Goal: Check status: Check status

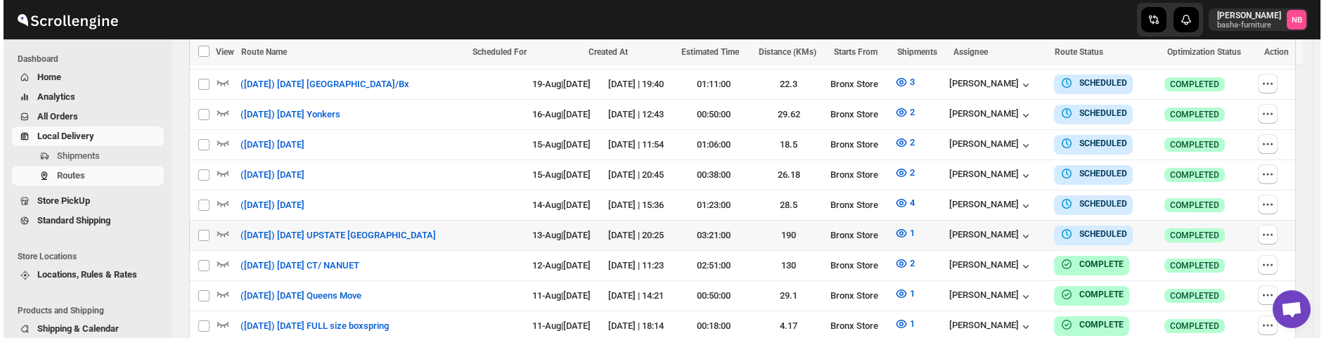
scroll to position [492, 0]
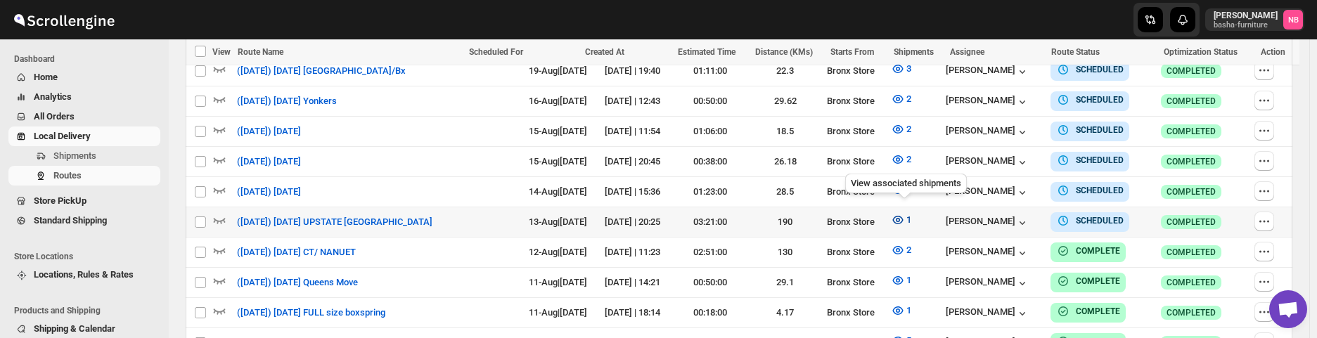
click at [901, 213] on icon "button" at bounding box center [898, 220] width 14 height 14
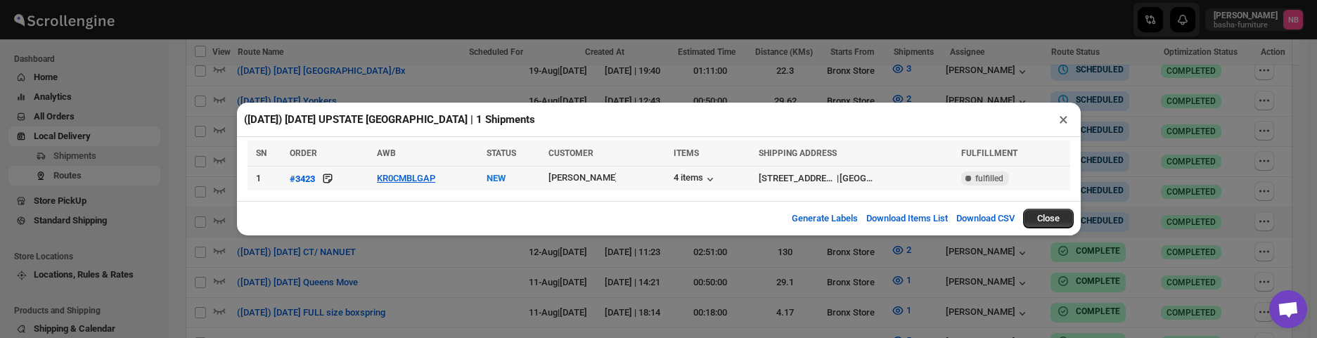
click at [401, 186] on td "KR0CMBLGAP" at bounding box center [428, 179] width 110 height 25
click at [404, 177] on button "KR0CMBLGAP" at bounding box center [406, 178] width 58 height 11
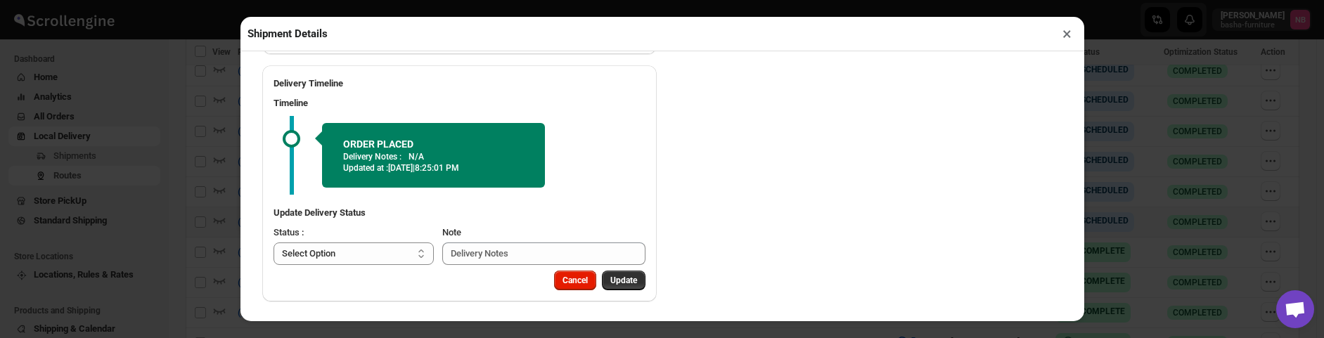
scroll to position [854, 0]
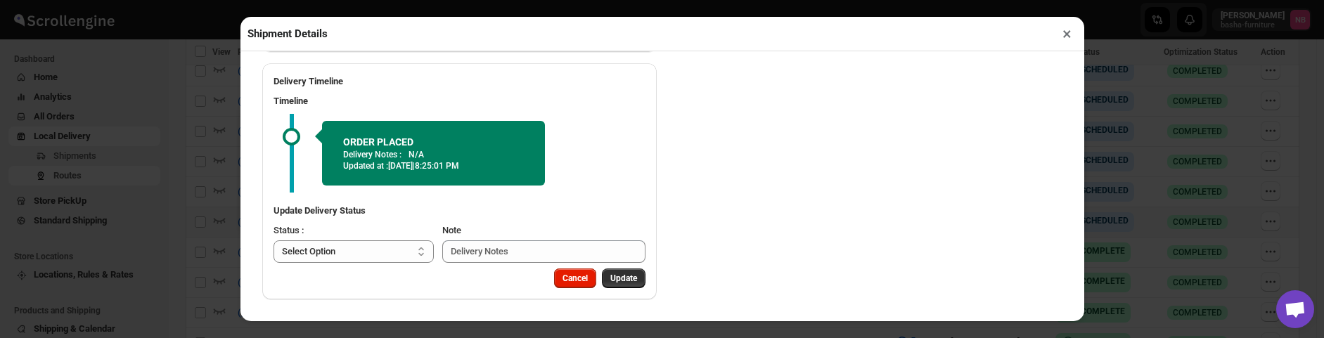
click at [177, 143] on div "Shipment Details × #3423 Awb : KR0CMBLGAP DATE [DATE] | 20:19 Info NEW Info Rou…" at bounding box center [662, 169] width 1324 height 338
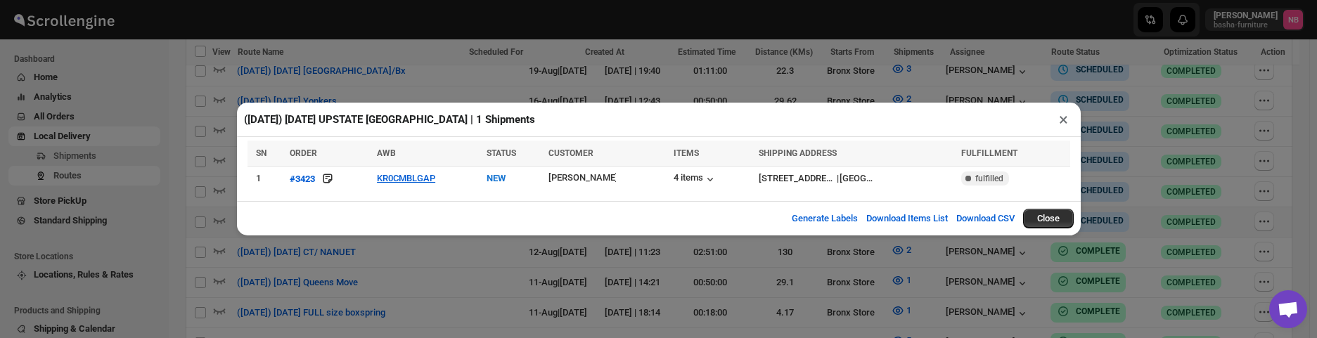
click at [612, 53] on div "([DATE]) [DATE] UPSTATE [GEOGRAPHIC_DATA] | 1 Shipments × SN ORDER AWB STATUS C…" at bounding box center [658, 169] width 1317 height 338
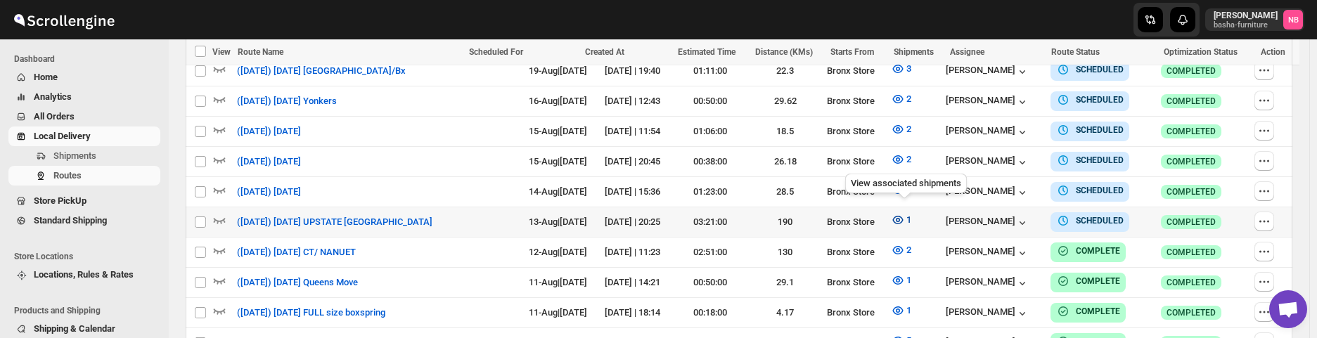
click at [903, 216] on icon "button" at bounding box center [897, 220] width 11 height 8
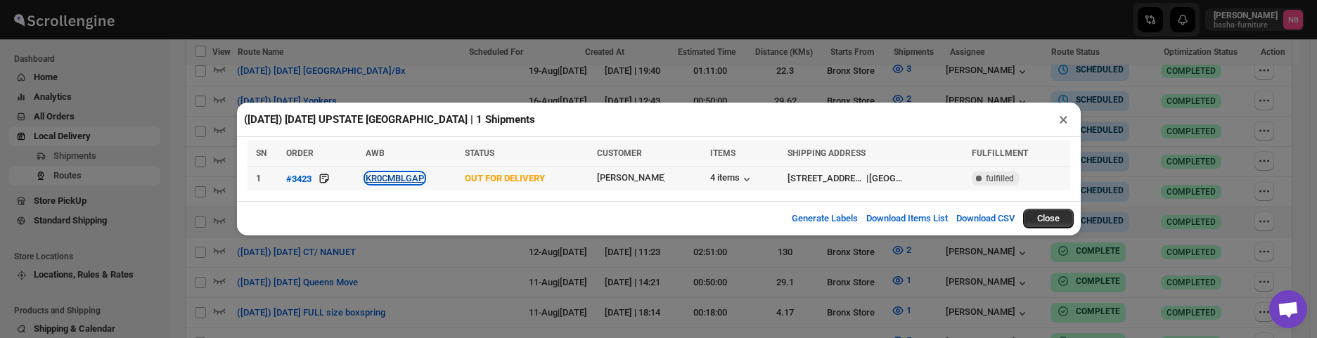
click at [384, 179] on button "KR0CMBLGAP" at bounding box center [395, 178] width 58 height 11
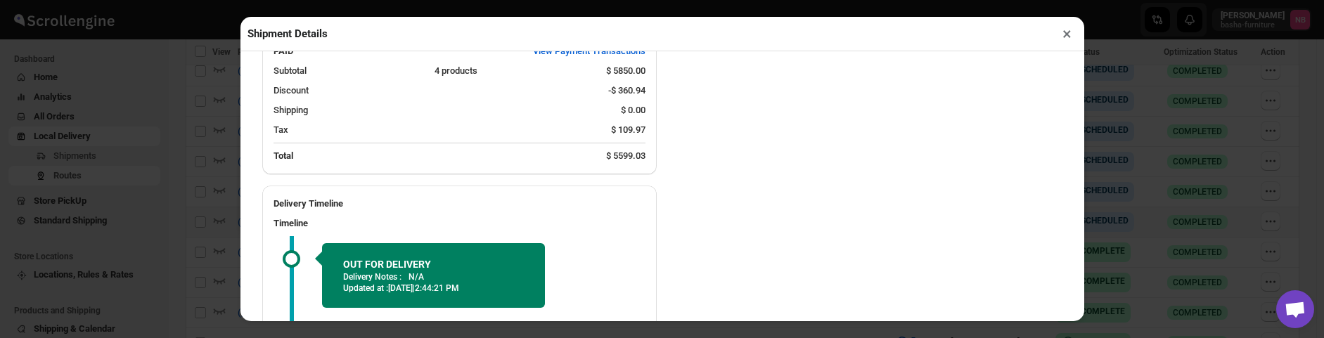
scroll to position [877, 0]
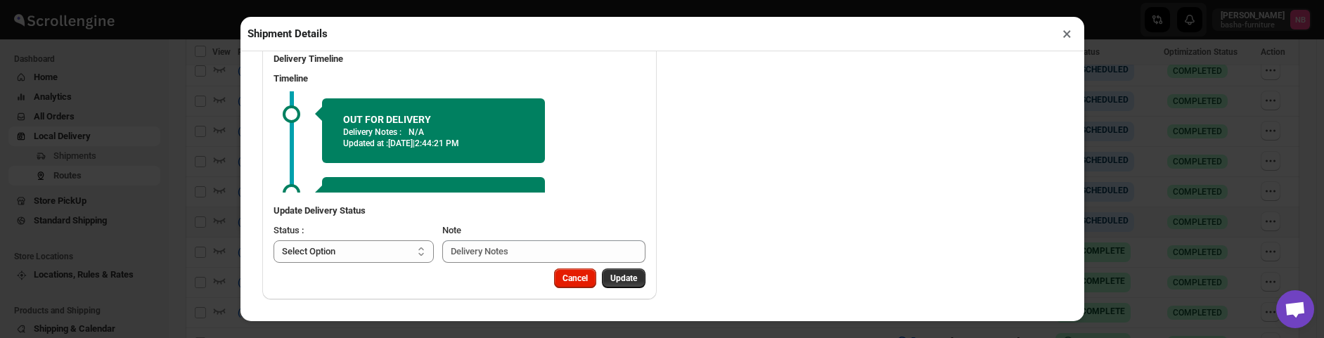
click at [193, 158] on div "Shipment Details × #3423 Awb : KR0CMBLGAP DATE [DATE] | 20:19 Info OUT FOR DELI…" at bounding box center [662, 169] width 1324 height 338
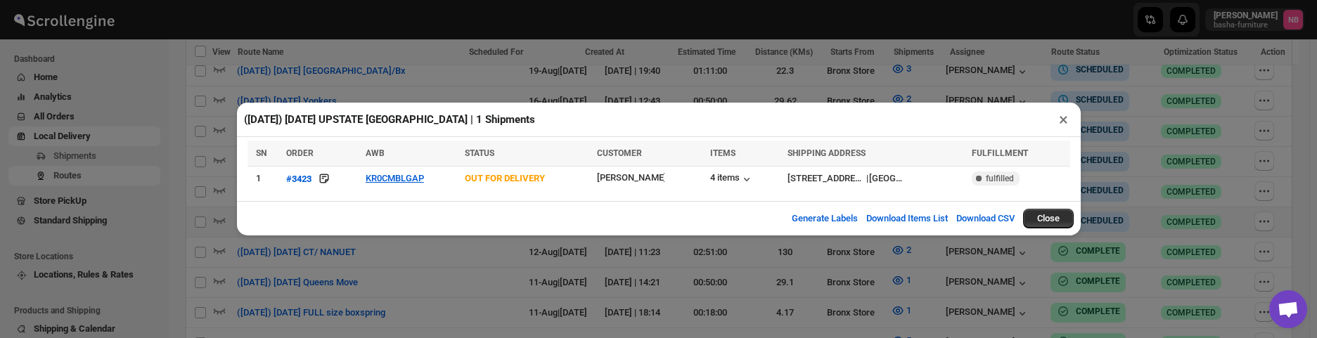
click at [193, 158] on div "([DATE]) [DATE] UPSTATE [GEOGRAPHIC_DATA] | 1 Shipments × SN ORDER AWB STATUS C…" at bounding box center [658, 169] width 1317 height 338
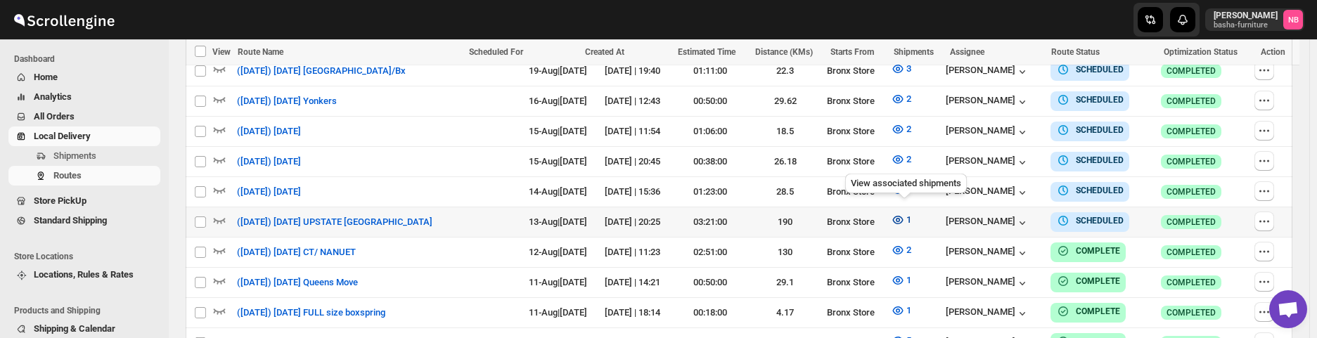
click at [900, 218] on icon "button" at bounding box center [898, 220] width 4 height 4
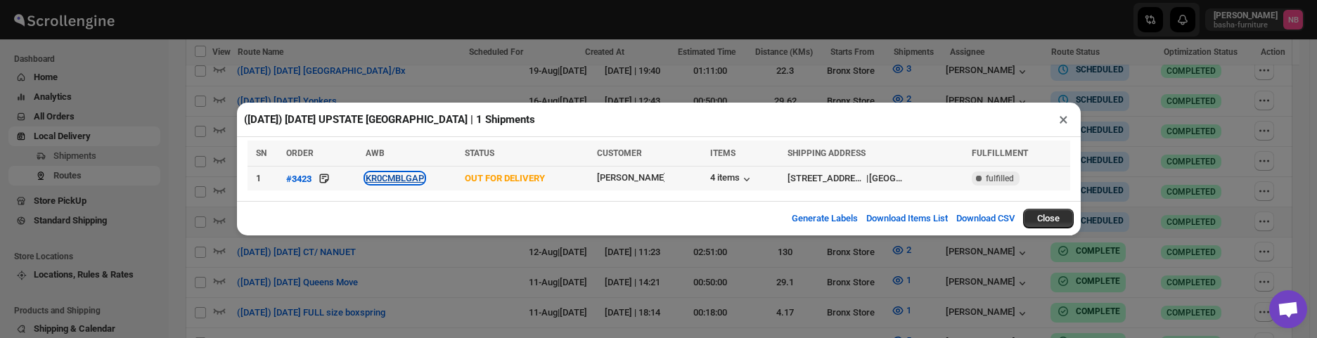
click at [392, 177] on button "KR0CMBLGAP" at bounding box center [395, 178] width 58 height 11
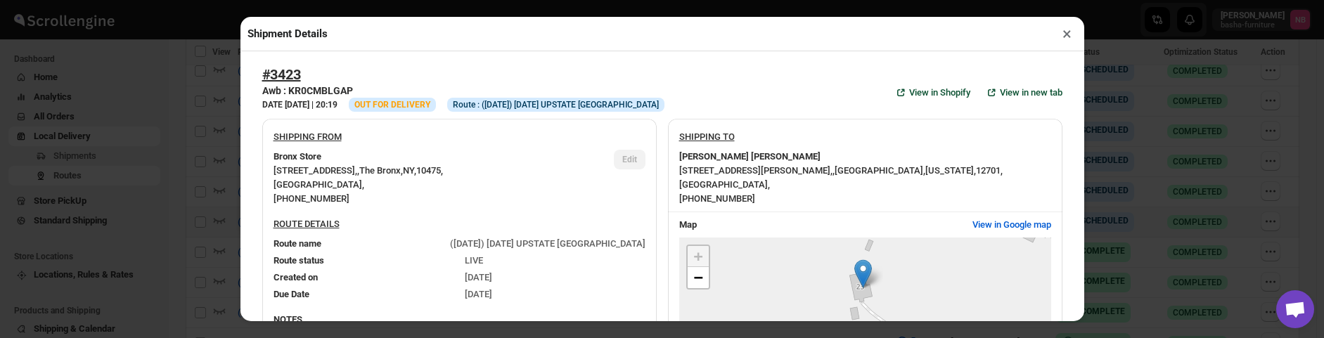
click at [173, 132] on div "Shipment Details × #3423 Awb : KR0CMBLGAP DATE [DATE] | 20:19 Info OUT FOR DELI…" at bounding box center [662, 169] width 1324 height 338
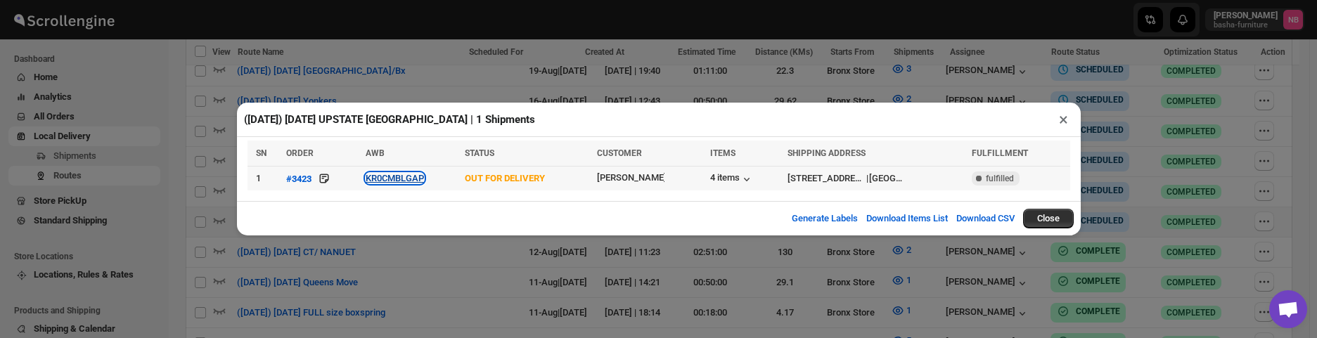
click at [399, 179] on button "KR0CMBLGAP" at bounding box center [395, 178] width 58 height 11
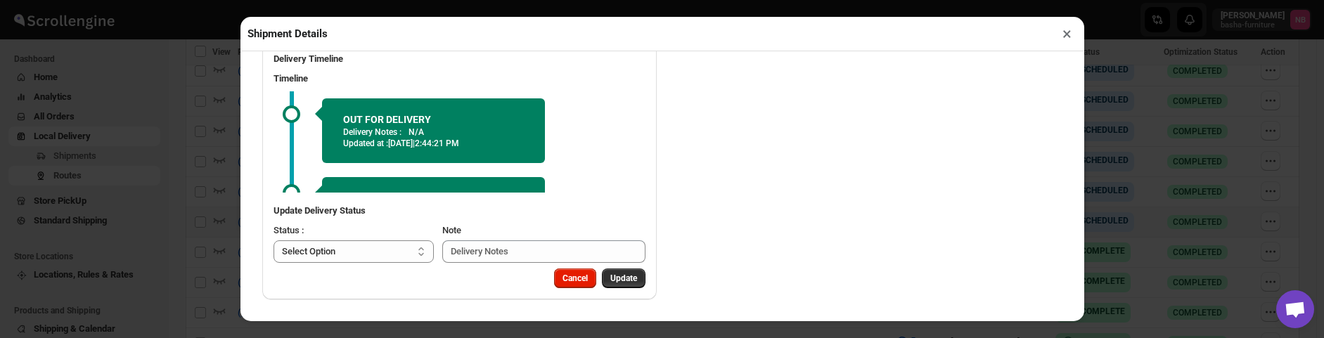
click at [195, 96] on div "Shipment Details × #3423 Awb : KR0CMBLGAP DATE [DATE] | 20:19 Info OUT FOR DELI…" at bounding box center [662, 169] width 1324 height 338
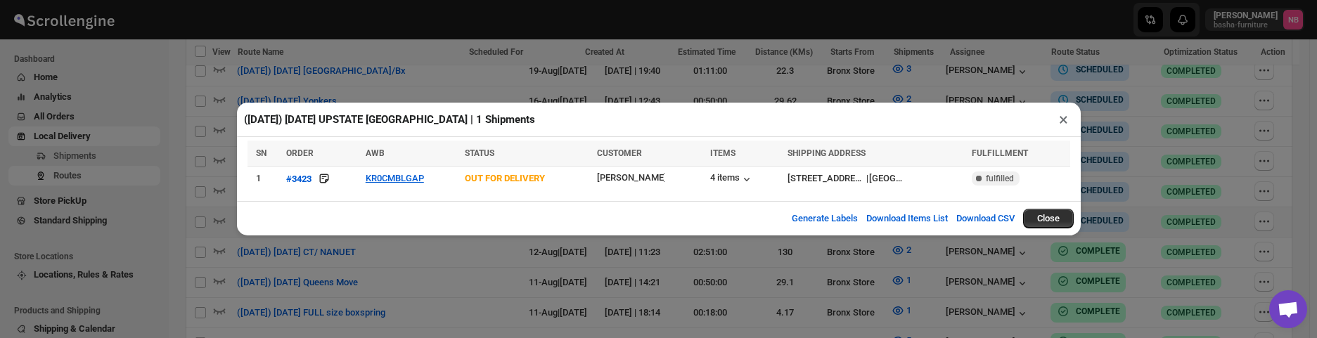
drag, startPoint x: 432, startPoint y: 299, endPoint x: 459, endPoint y: 303, distance: 27.7
click at [433, 299] on div "([DATE]) [DATE] UPSTATE [GEOGRAPHIC_DATA] | 1 Shipments × SN ORDER AWB STATUS C…" at bounding box center [658, 169] width 1317 height 338
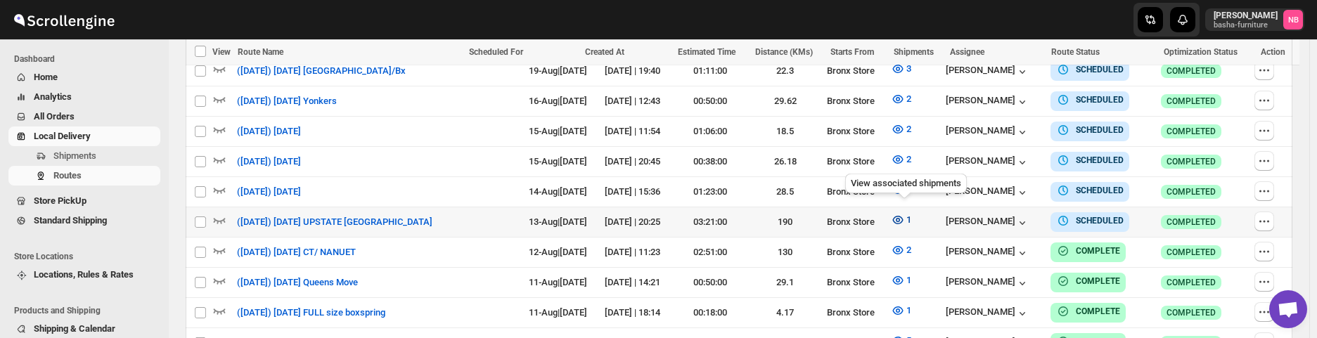
click at [891, 209] on button "1" at bounding box center [901, 220] width 37 height 23
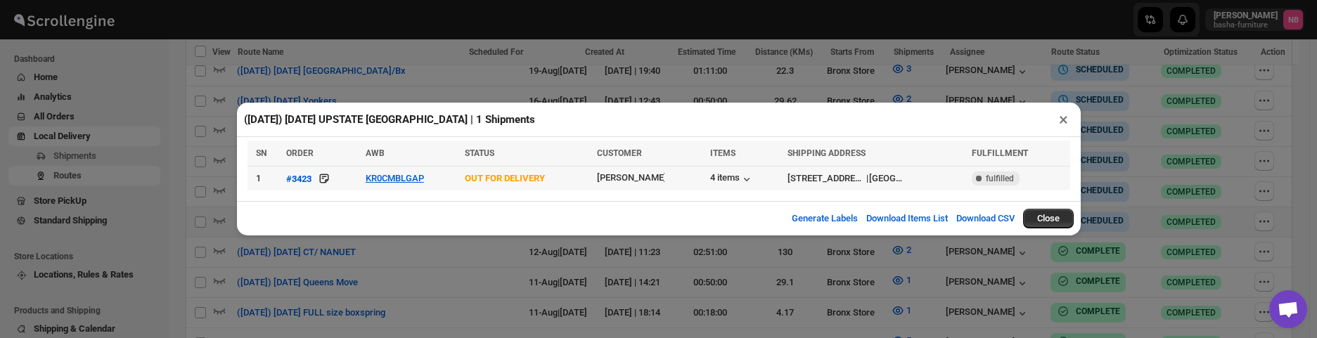
click at [396, 173] on td "KR0CMBLGAP" at bounding box center [410, 179] width 99 height 25
click at [397, 179] on button "KR0CMBLGAP" at bounding box center [395, 178] width 58 height 11
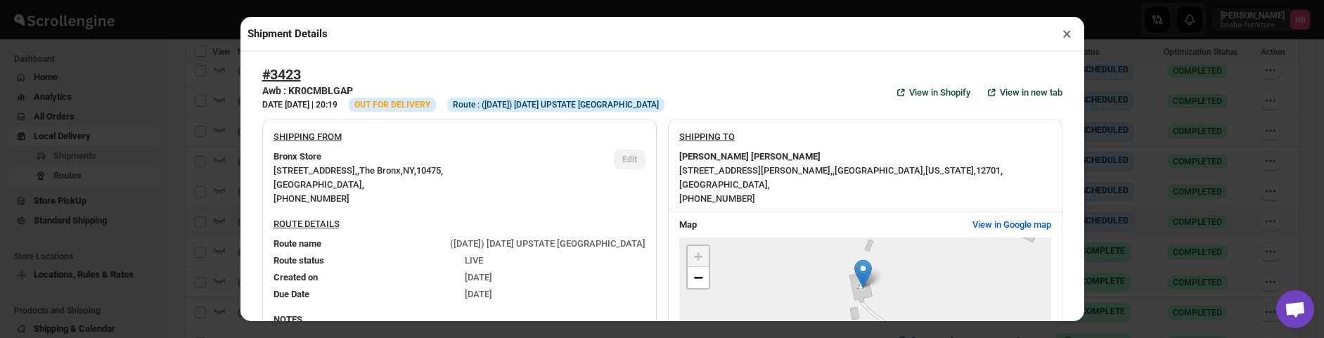
click at [192, 164] on div "Shipment Details × #3423 Awb : KR0CMBLGAP DATE [DATE] | 20:19 Info OUT FOR DELI…" at bounding box center [662, 169] width 1324 height 338
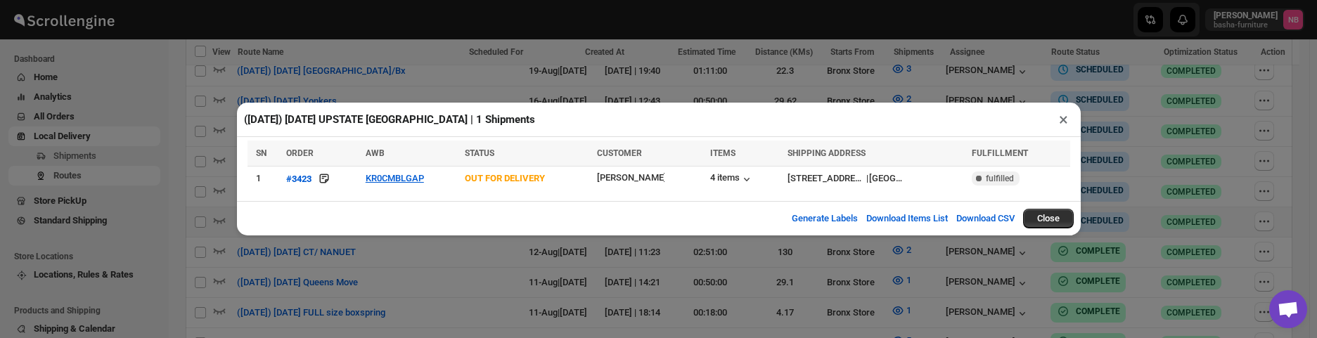
click at [434, 276] on div "([DATE]) [DATE] UPSTATE [GEOGRAPHIC_DATA] | 1 Shipments × SN ORDER AWB STATUS C…" at bounding box center [658, 169] width 1317 height 338
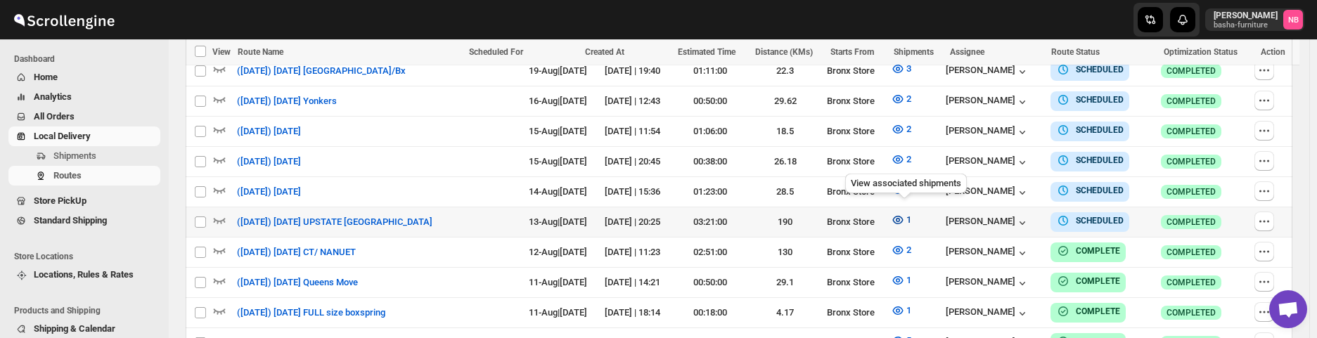
click at [903, 216] on icon "button" at bounding box center [897, 220] width 11 height 8
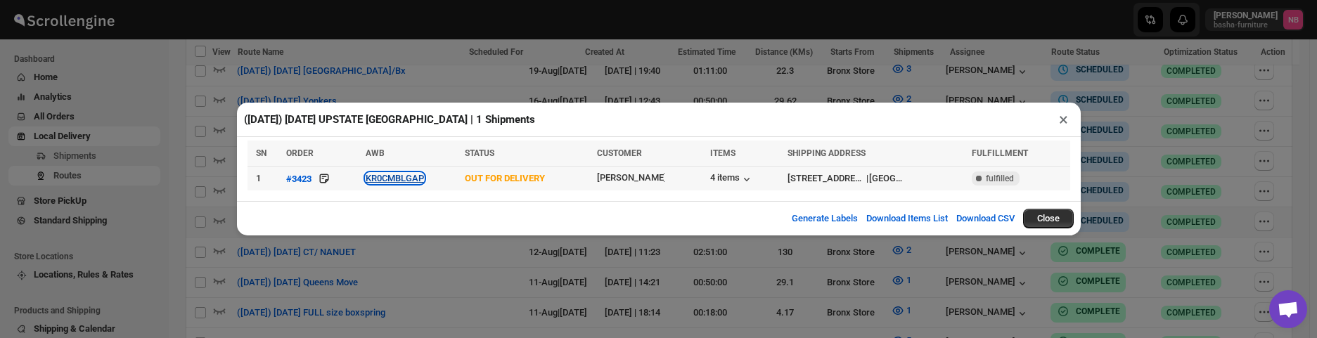
click at [413, 181] on button "KR0CMBLGAP" at bounding box center [395, 178] width 58 height 11
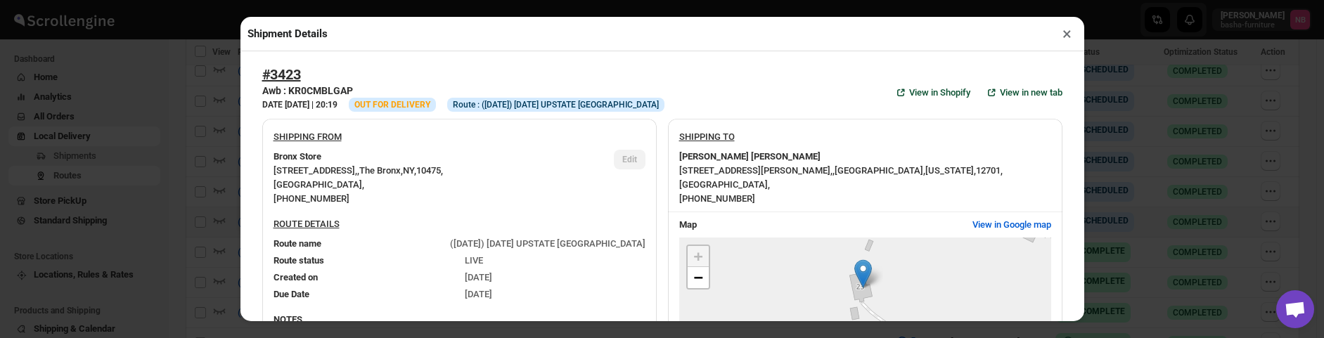
click at [236, 132] on div "Shipment Details × #3423 Awb : KR0CMBLGAP DATE [DATE] | 20:19 Info OUT FOR DELI…" at bounding box center [662, 169] width 1324 height 338
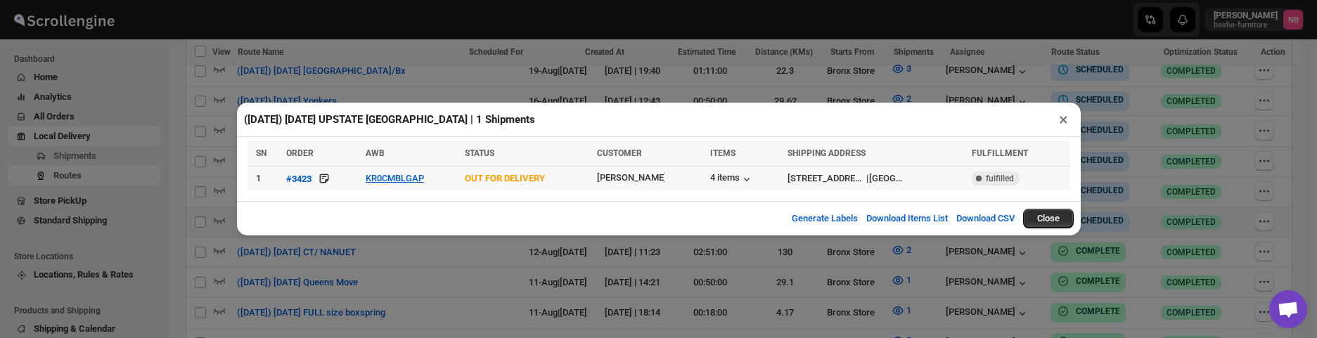
click at [385, 188] on td "KR0CMBLGAP" at bounding box center [410, 179] width 99 height 25
click at [383, 183] on button "KR0CMBLGAP" at bounding box center [395, 178] width 58 height 11
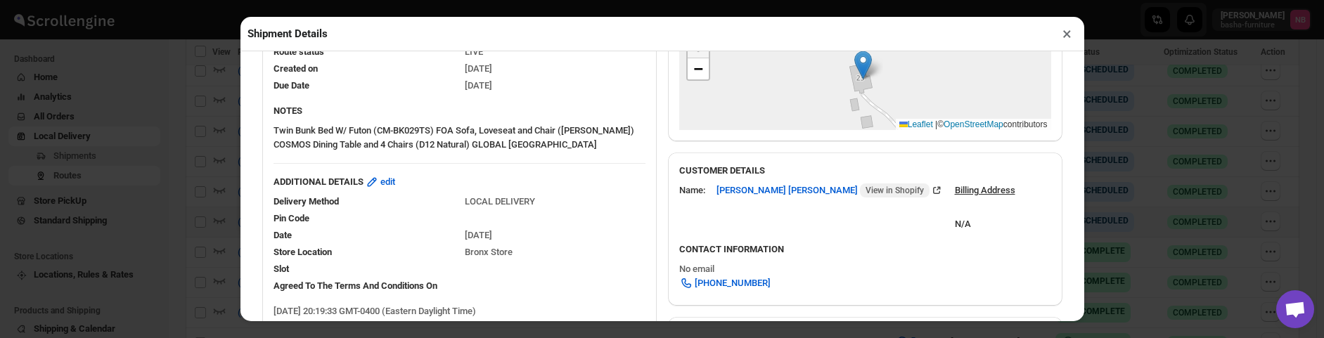
scroll to position [211, 0]
click at [124, 175] on div "Shipment Details × #3423 Awb : KR0CMBLGAP DATE [DATE] | 20:19 Info OUT FOR DELI…" at bounding box center [662, 169] width 1324 height 338
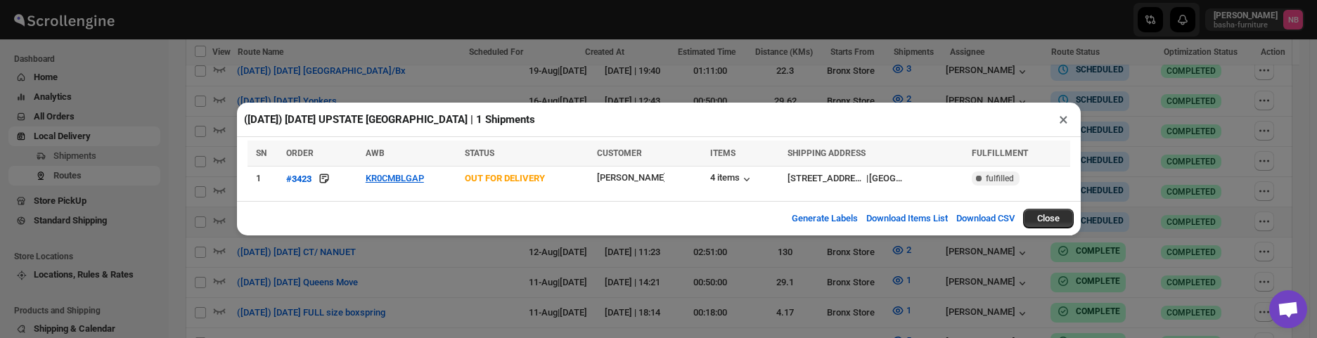
click at [155, 180] on div "([DATE]) [DATE] UPSTATE [GEOGRAPHIC_DATA] | 1 Shipments × SN ORDER AWB STATUS C…" at bounding box center [658, 169] width 1317 height 338
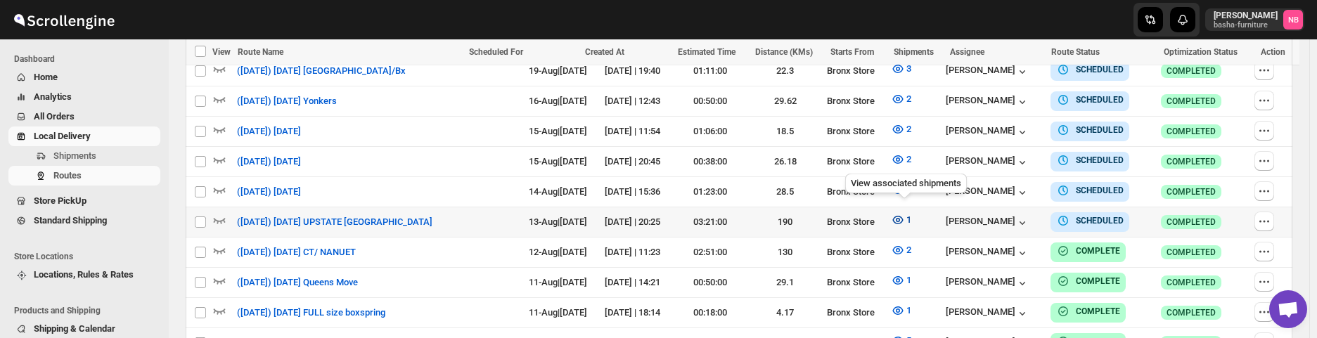
click at [900, 218] on icon "button" at bounding box center [898, 220] width 4 height 4
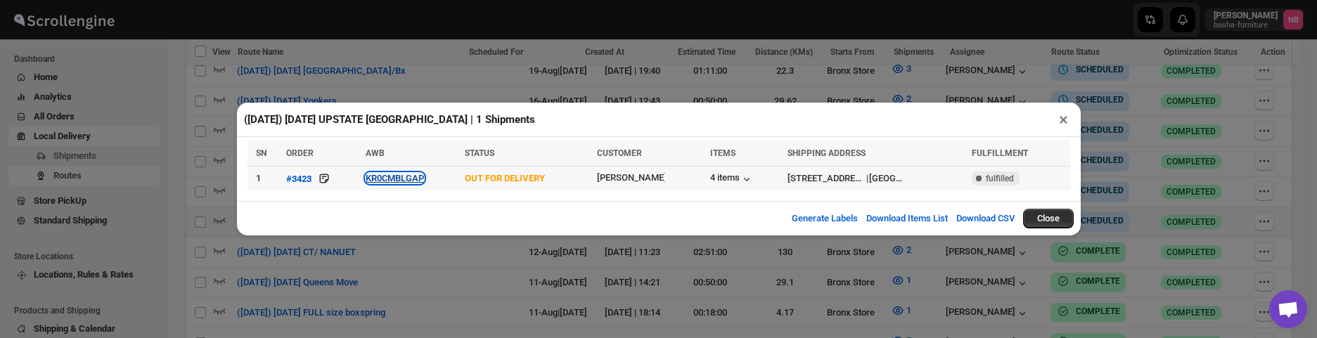
click at [406, 183] on button "KR0CMBLGAP" at bounding box center [395, 178] width 58 height 11
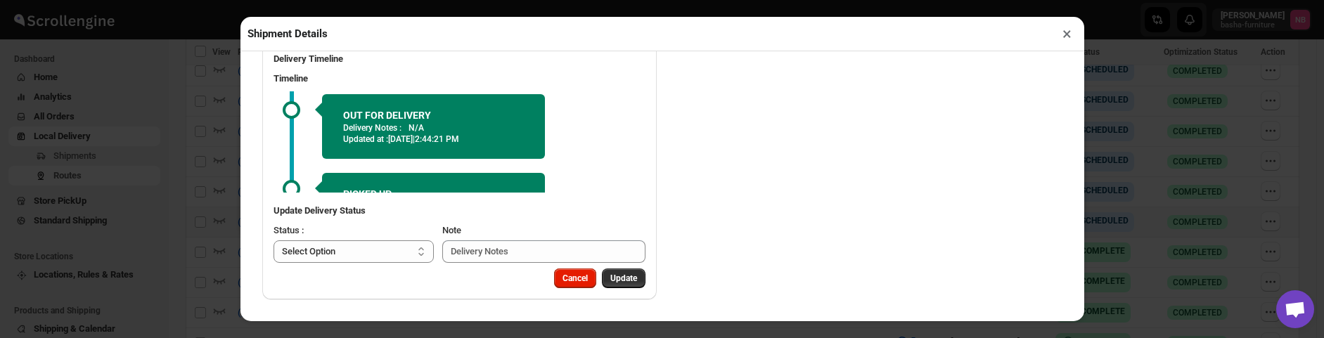
scroll to position [0, 0]
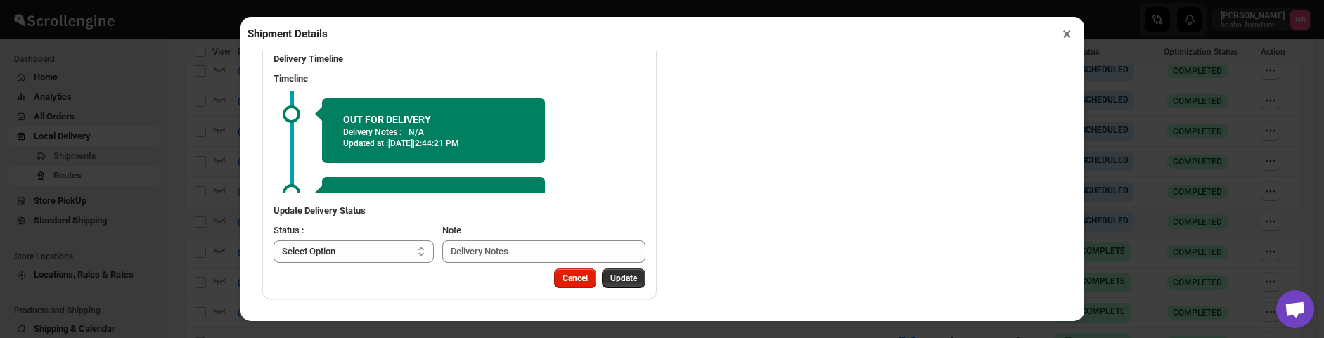
click at [146, 116] on div "Shipment Details × #3423 Awb : KR0CMBLGAP DATE [DATE] | 20:19 Info OUT FOR DELI…" at bounding box center [662, 169] width 1324 height 338
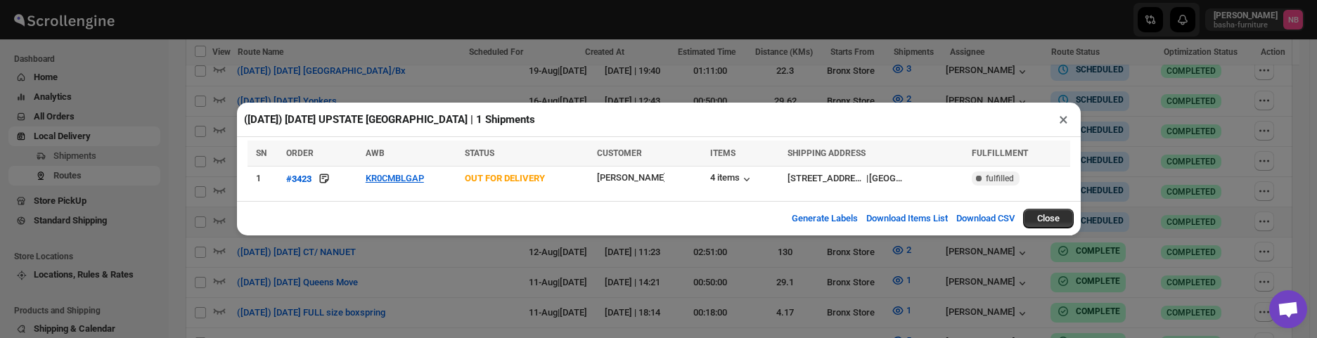
click at [410, 75] on div "([DATE]) [DATE] UPSTATE [GEOGRAPHIC_DATA] | 1 Shipments × SN ORDER AWB STATUS C…" at bounding box center [658, 169] width 1317 height 338
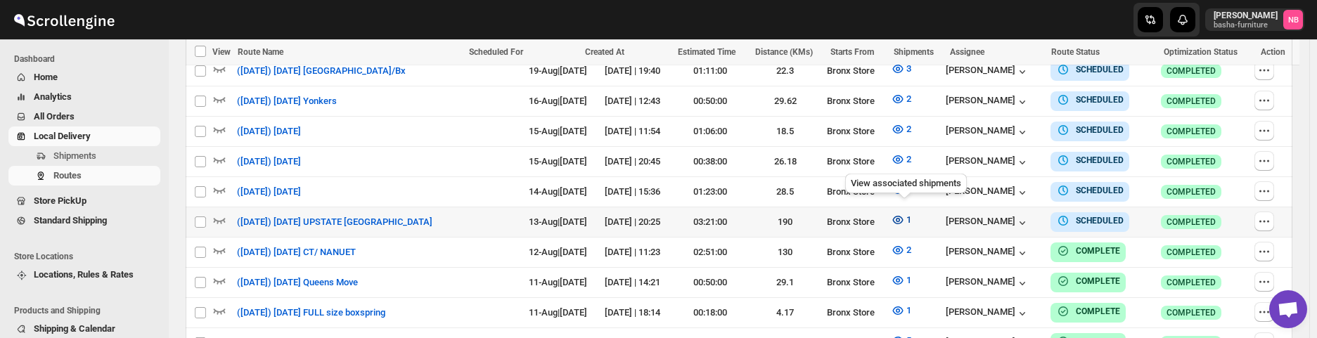
click at [892, 211] on button "1" at bounding box center [901, 220] width 37 height 23
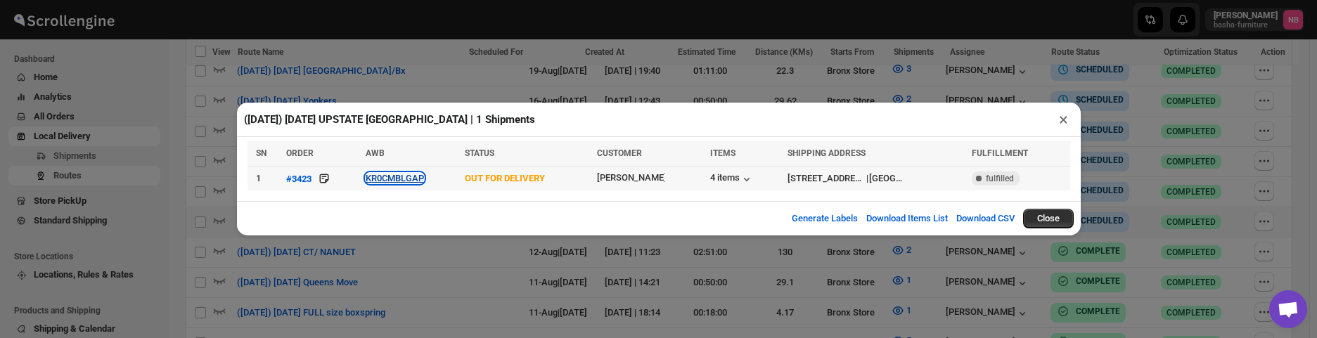
click at [404, 183] on button "KR0CMBLGAP" at bounding box center [395, 178] width 58 height 11
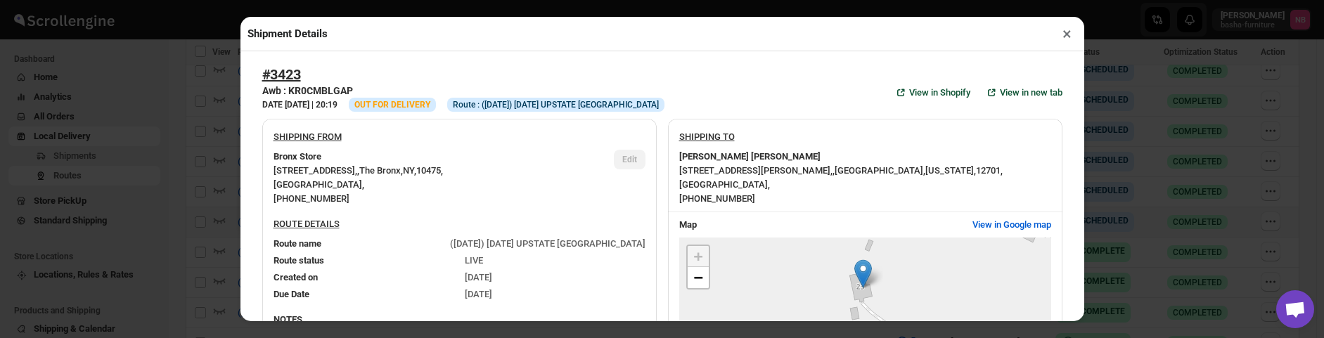
drag, startPoint x: 89, startPoint y: 193, endPoint x: 80, endPoint y: 193, distance: 8.4
click at [88, 193] on div "Shipment Details × #3423 Awb : KR0CMBLGAP DATE [DATE] | 20:19 Info OUT FOR DELI…" at bounding box center [662, 169] width 1324 height 338
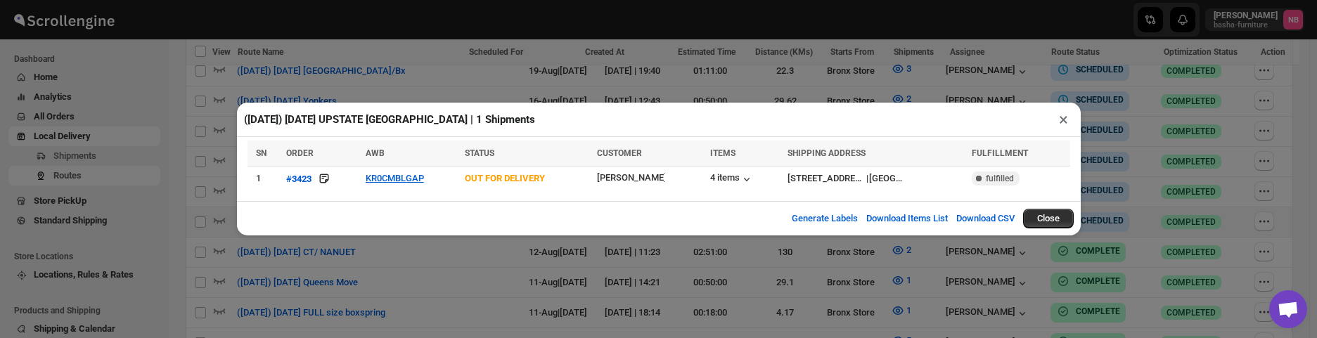
click at [461, 41] on div "([DATE]) [DATE] UPSTATE [GEOGRAPHIC_DATA] | 1 Shipments × SN ORDER AWB STATUS C…" at bounding box center [658, 169] width 1317 height 338
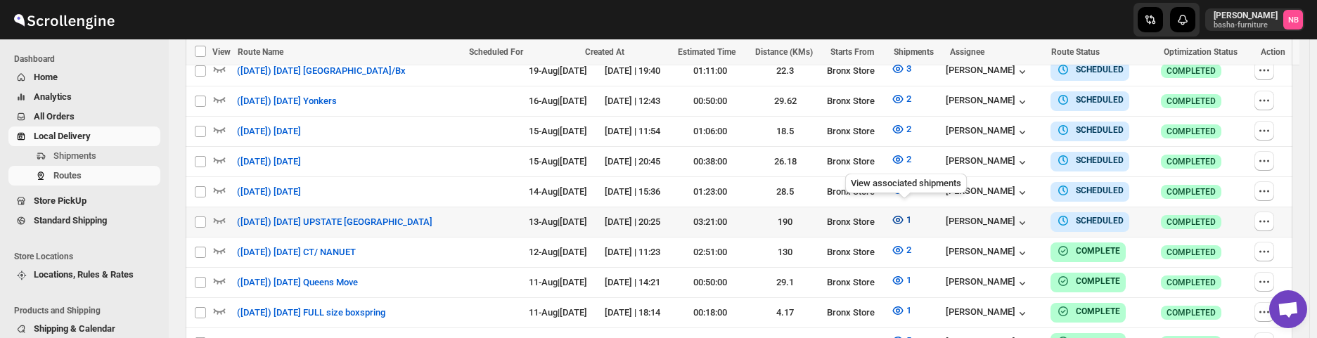
click at [897, 213] on icon "button" at bounding box center [898, 220] width 14 height 14
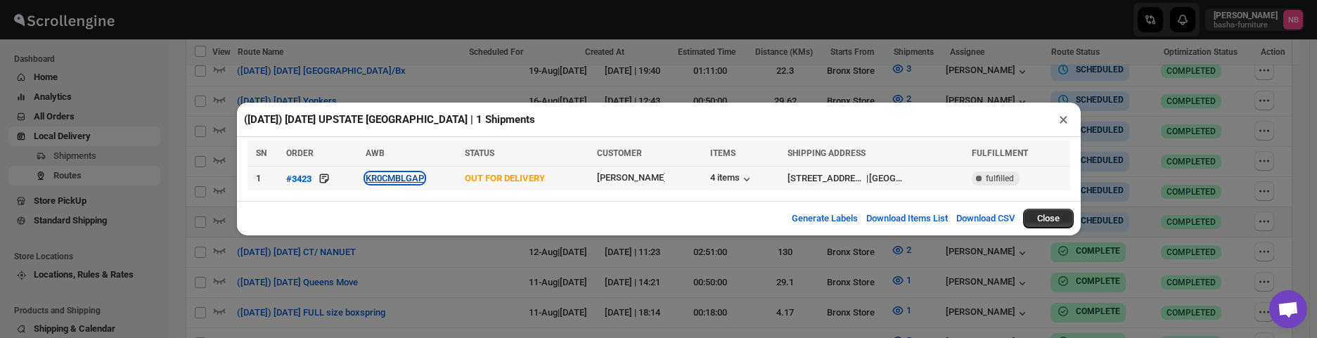
click at [385, 179] on button "KR0CMBLGAP" at bounding box center [395, 178] width 58 height 11
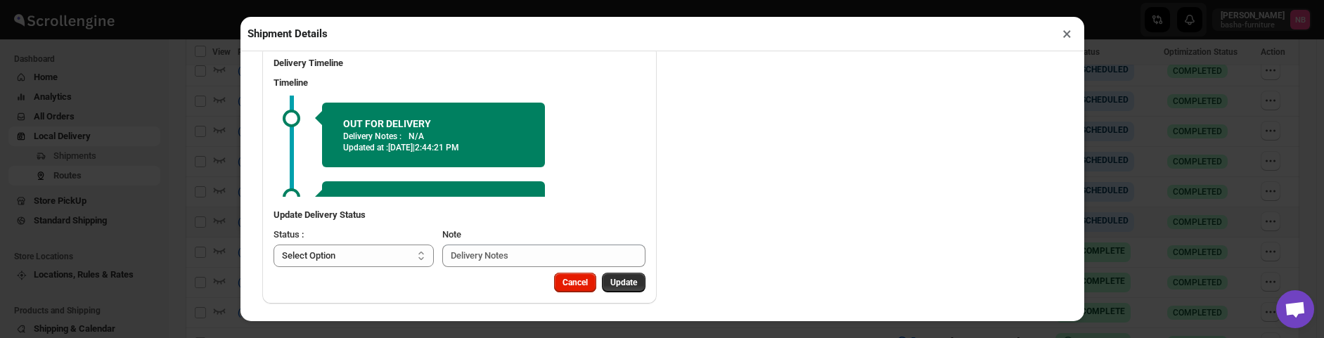
scroll to position [877, 0]
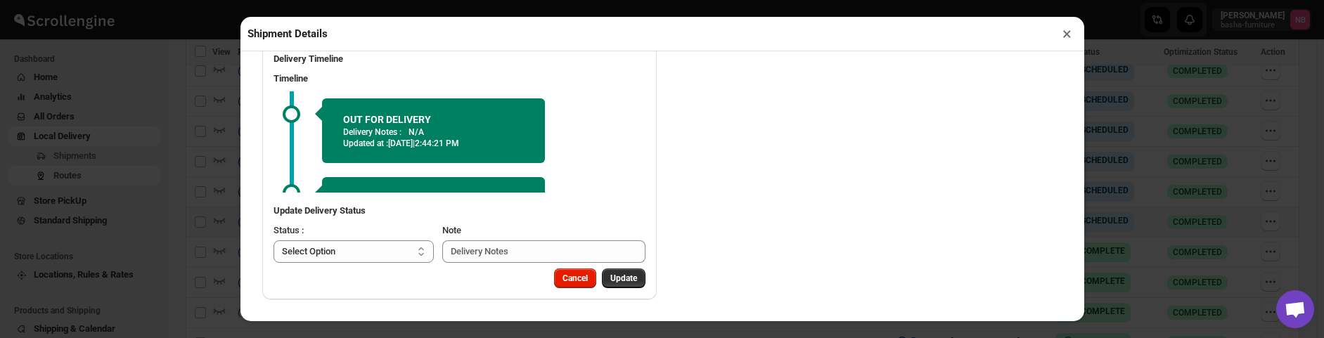
click at [223, 118] on div "Shipment Details × #3423 Awb : KR0CMBLGAP DATE [DATE] | 20:19 Info OUT FOR DELI…" at bounding box center [662, 169] width 1324 height 338
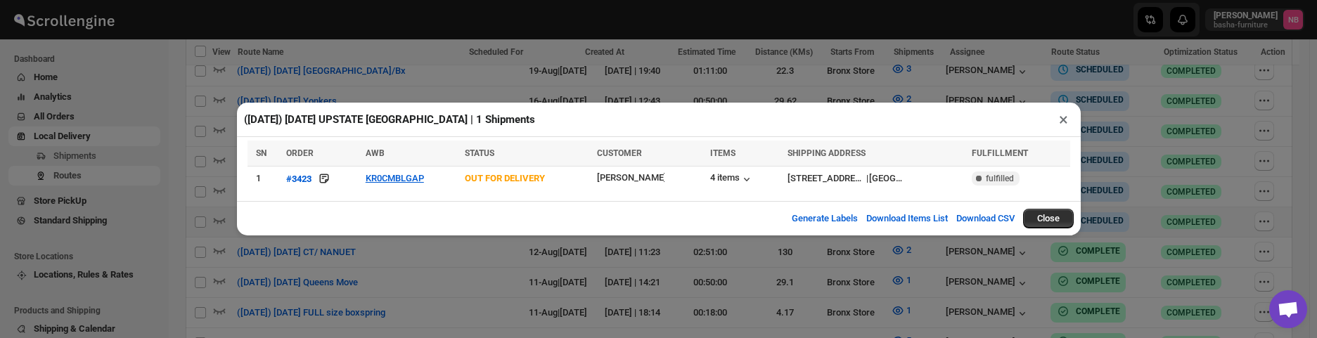
click at [162, 172] on div "([DATE]) [DATE] UPSTATE [GEOGRAPHIC_DATA] | 1 Shipments × SN ORDER AWB STATUS C…" at bounding box center [658, 169] width 1317 height 338
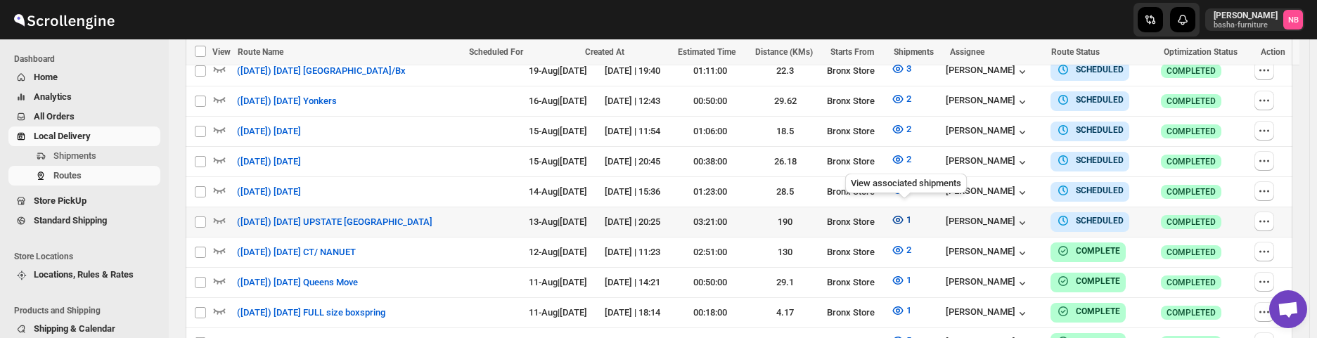
click at [900, 218] on icon "button" at bounding box center [898, 220] width 4 height 4
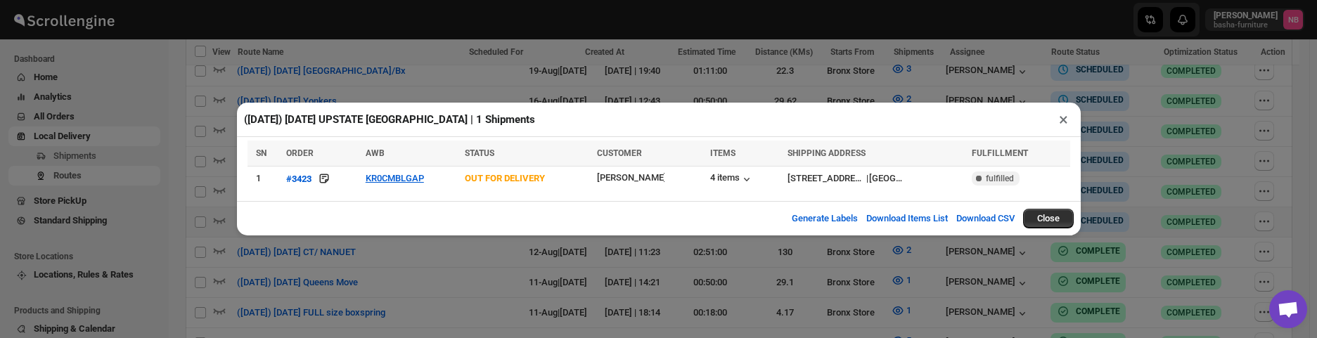
click at [196, 133] on div "([DATE]) [DATE] UPSTATE [GEOGRAPHIC_DATA] | 1 Shipments × SN ORDER AWB STATUS C…" at bounding box center [658, 169] width 1317 height 338
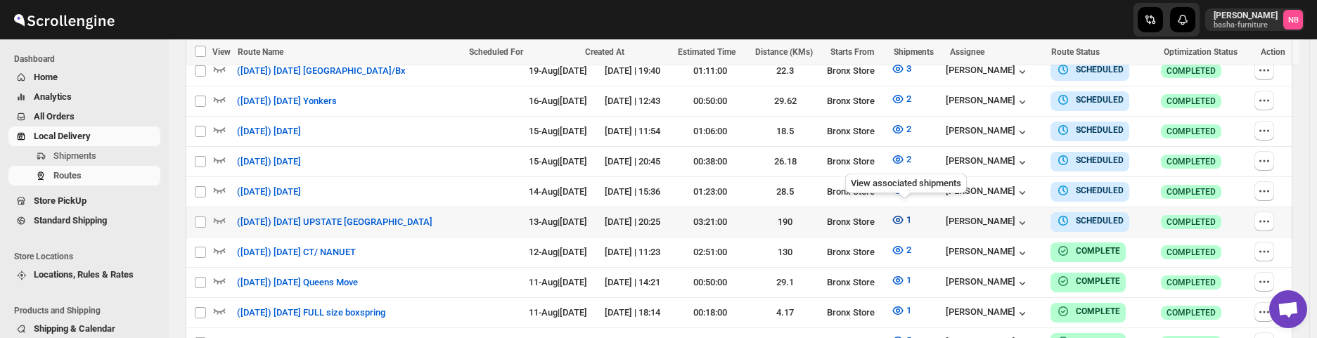
click at [900, 213] on icon "button" at bounding box center [898, 220] width 14 height 14
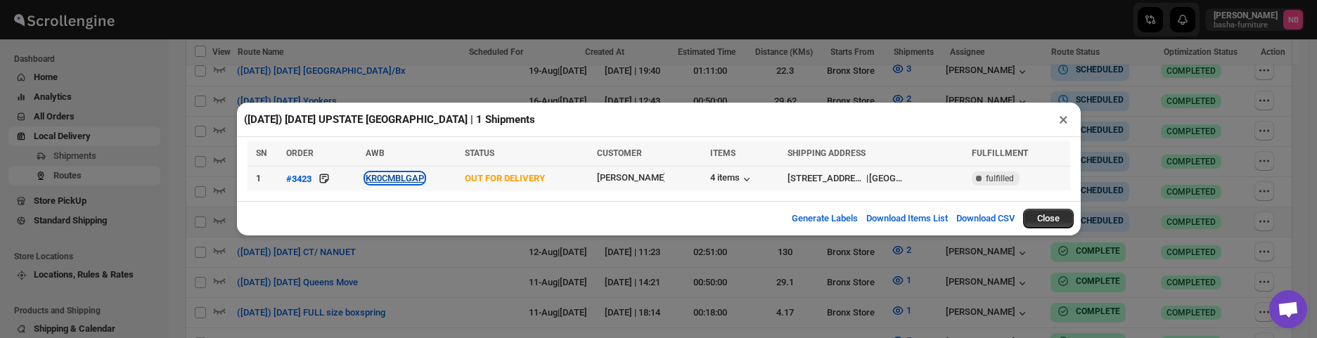
click at [403, 177] on button "KR0CMBLGAP" at bounding box center [395, 178] width 58 height 11
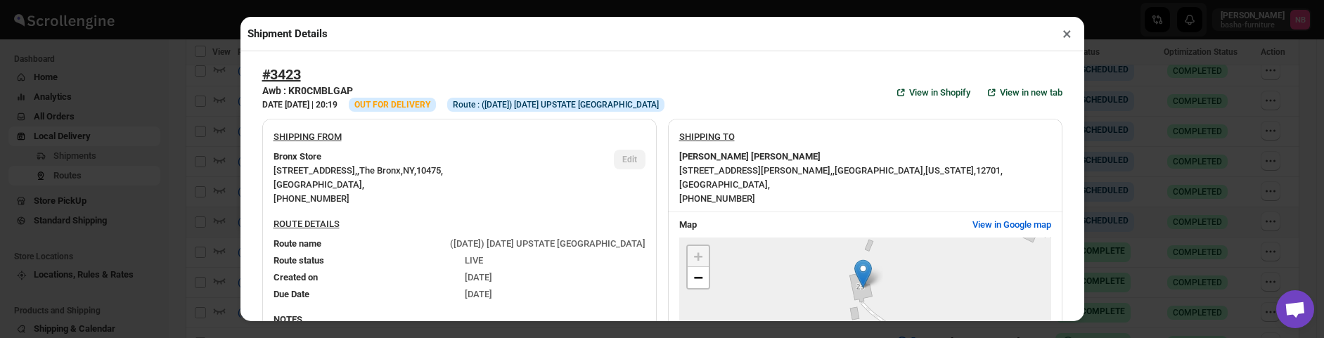
click at [191, 126] on div "Shipment Details × #3423 Awb : KR0CMBLGAP DATE [DATE] | 20:19 Info OUT FOR DELI…" at bounding box center [662, 169] width 1324 height 338
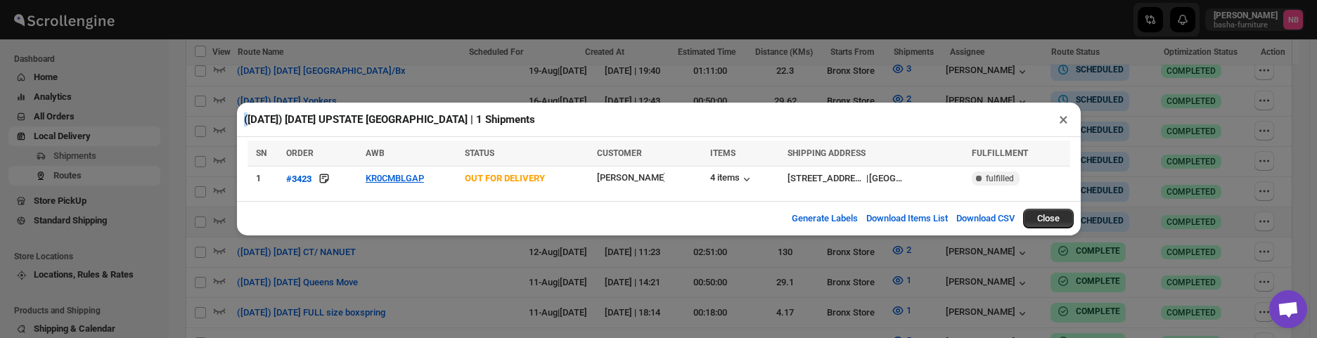
click at [191, 126] on div "([DATE]) [DATE] UPSTATE [GEOGRAPHIC_DATA] | 1 Shipments × SN ORDER AWB STATUS C…" at bounding box center [658, 169] width 1317 height 338
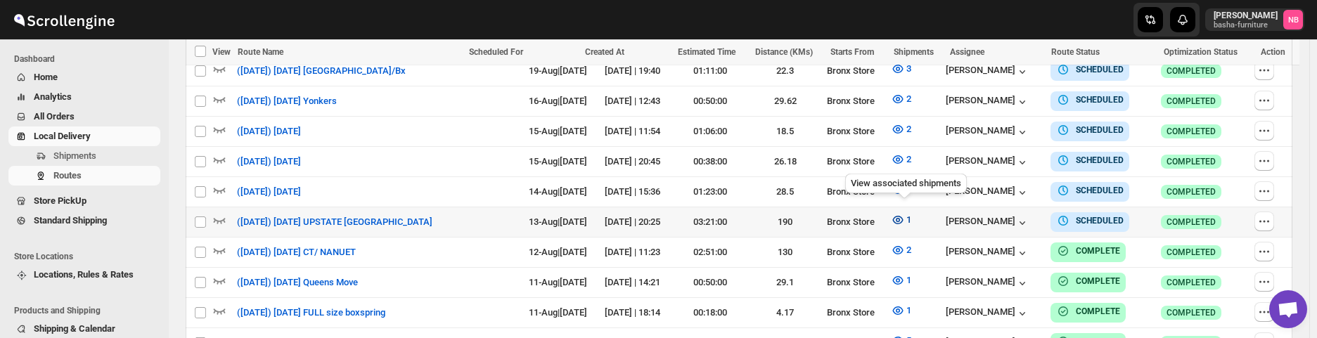
click at [892, 212] on button "1" at bounding box center [901, 220] width 37 height 23
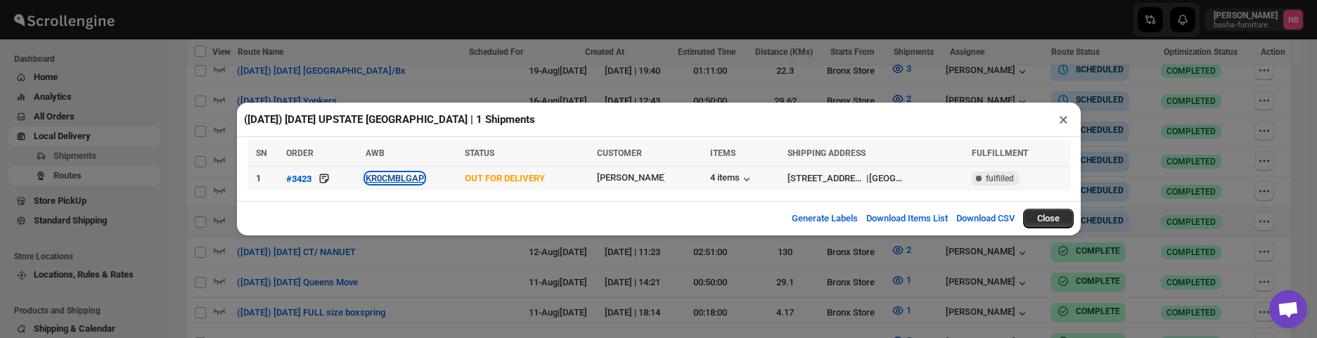
click at [404, 180] on button "KR0CMBLGAP" at bounding box center [395, 178] width 58 height 11
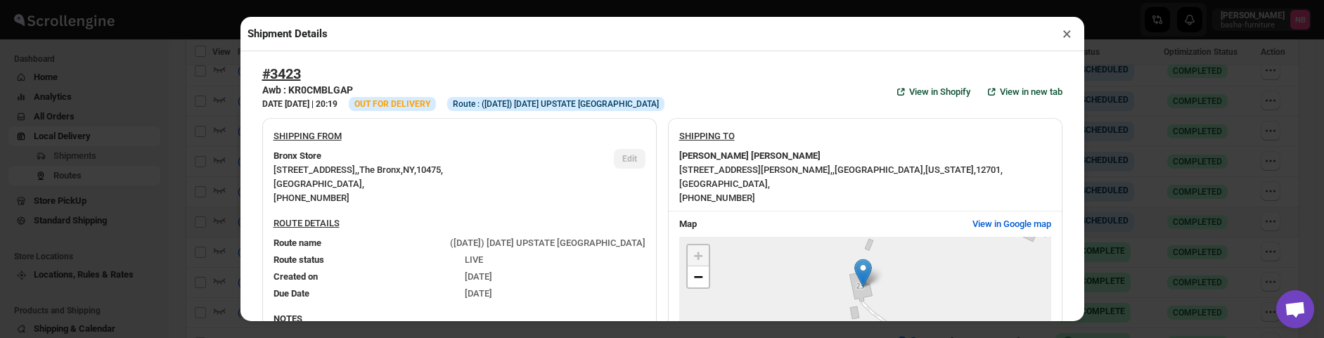
scroll to position [0, 0]
drag, startPoint x: 172, startPoint y: 171, endPoint x: 182, endPoint y: 173, distance: 10.8
click at [172, 170] on div "Shipment Details × #3423 Awb : KR0CMBLGAP DATE [DATE] | 20:19 Info OUT FOR DELI…" at bounding box center [662, 169] width 1324 height 338
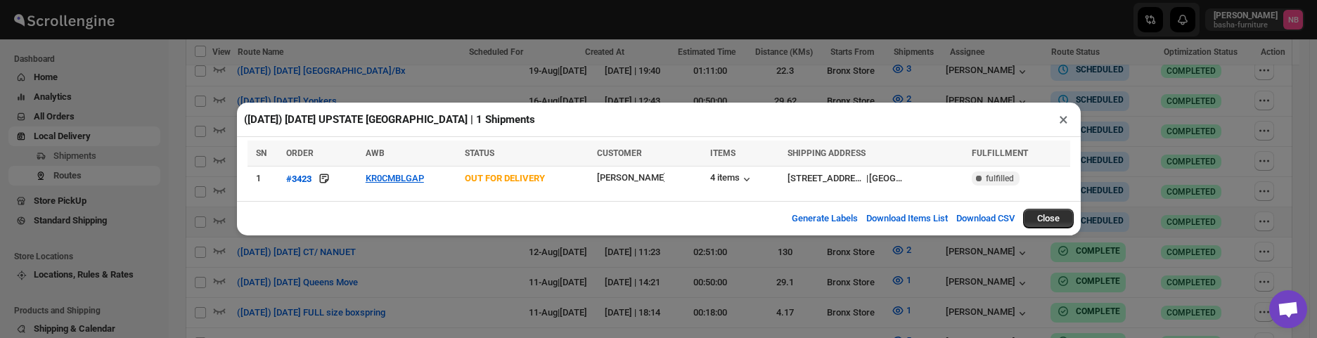
click at [328, 257] on div "([DATE]) [DATE] UPSTATE [GEOGRAPHIC_DATA] | 1 Shipments × SN ORDER AWB STATUS C…" at bounding box center [658, 169] width 1317 height 338
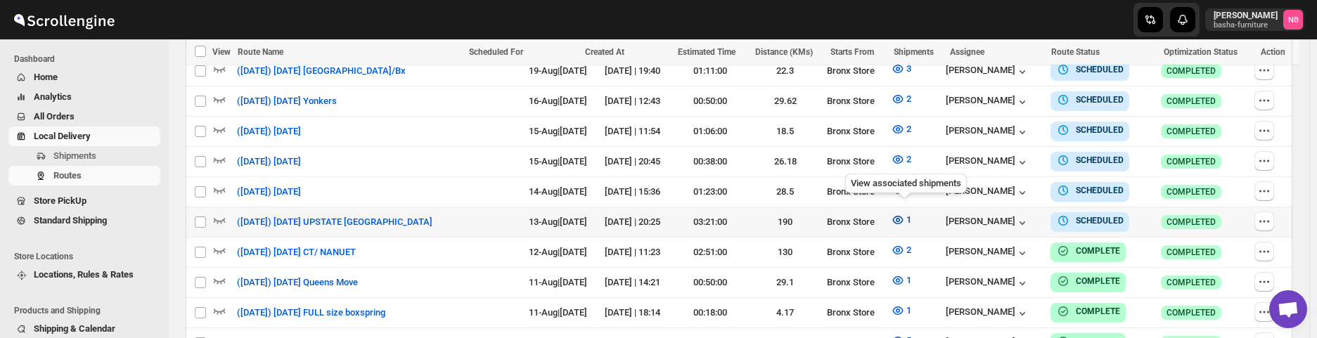
click at [900, 218] on icon "button" at bounding box center [898, 220] width 4 height 4
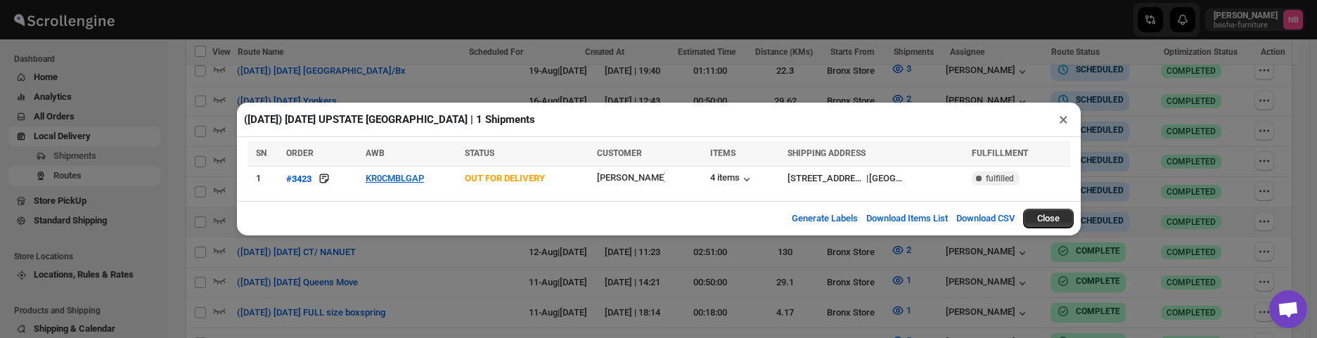
click at [457, 267] on div "([DATE]) [DATE] UPSTATE [GEOGRAPHIC_DATA] | 1 Shipments × SN ORDER AWB STATUS C…" at bounding box center [658, 169] width 1317 height 338
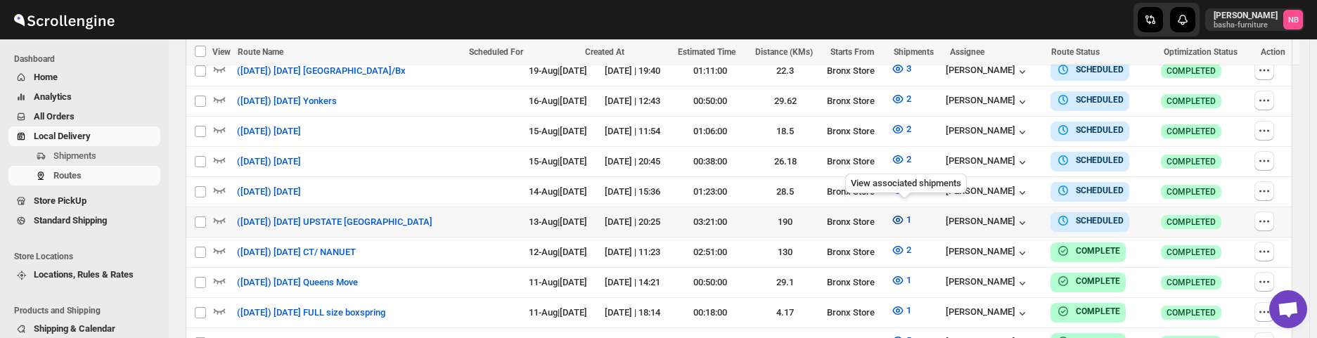
click at [905, 213] on icon "button" at bounding box center [898, 220] width 14 height 14
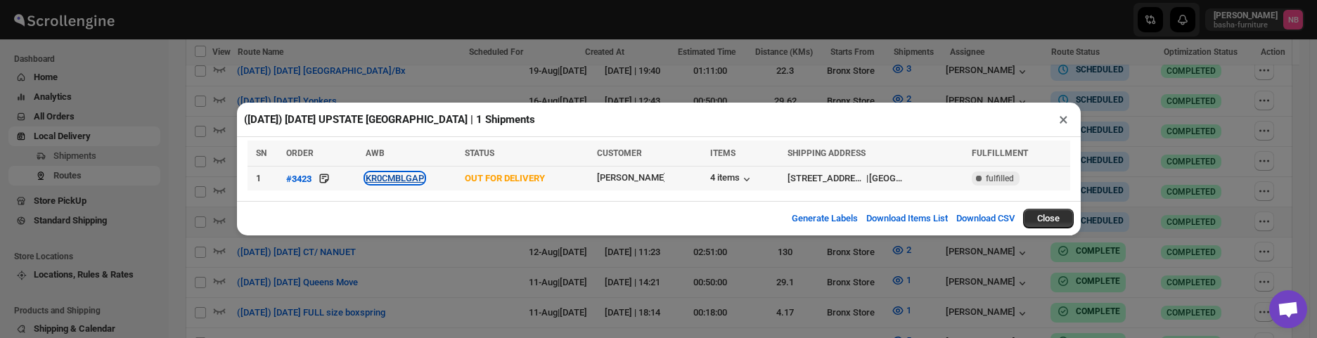
click at [409, 177] on button "KR0CMBLGAP" at bounding box center [395, 178] width 58 height 11
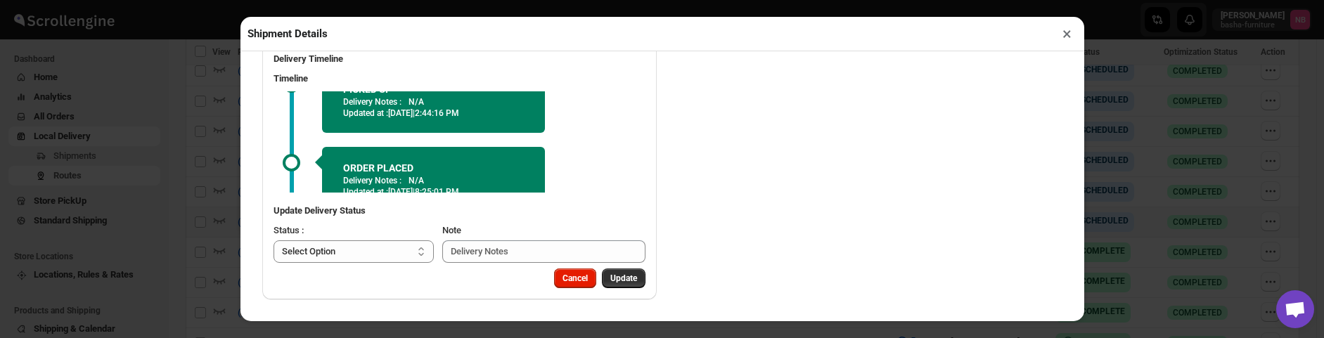
scroll to position [135, 0]
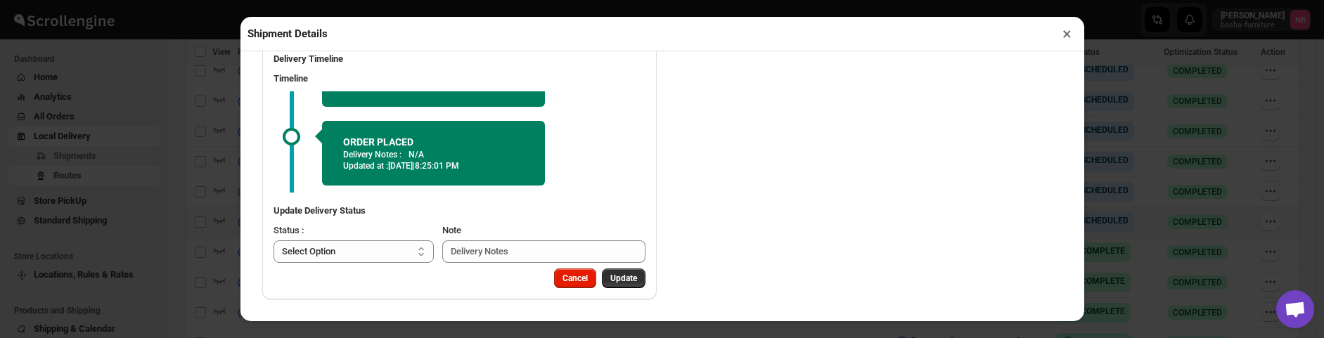
click at [92, 149] on div "Shipment Details × #3423 Awb : KR0CMBLGAP DATE [DATE] | 20:19 Info OUT FOR DELI…" at bounding box center [662, 169] width 1324 height 338
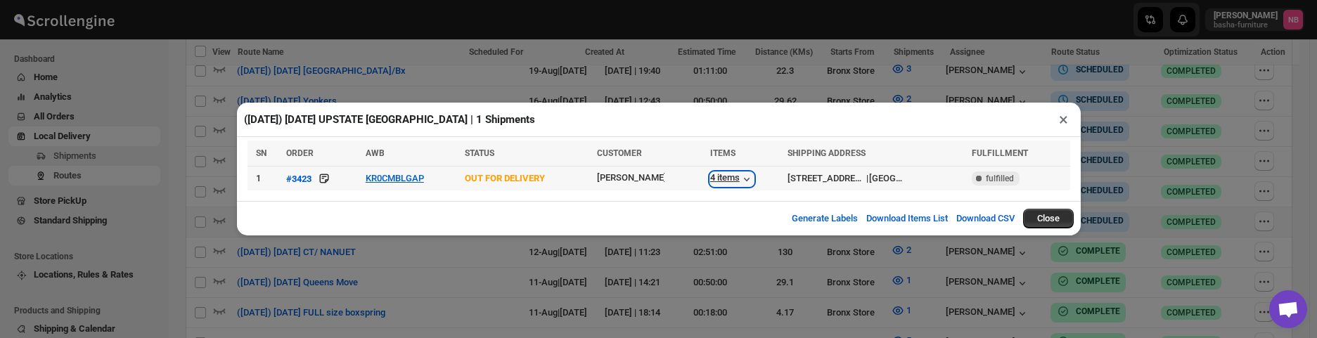
click at [724, 177] on div "4 items" at bounding box center [732, 179] width 44 height 14
click at [717, 178] on div "4 items" at bounding box center [732, 179] width 44 height 14
click at [733, 181] on div "4 items" at bounding box center [732, 179] width 44 height 14
click at [583, 305] on div "([DATE]) [DATE] UPSTATE [GEOGRAPHIC_DATA] | 1 Shipments × SN ORDER AWB STATUS C…" at bounding box center [658, 169] width 1317 height 338
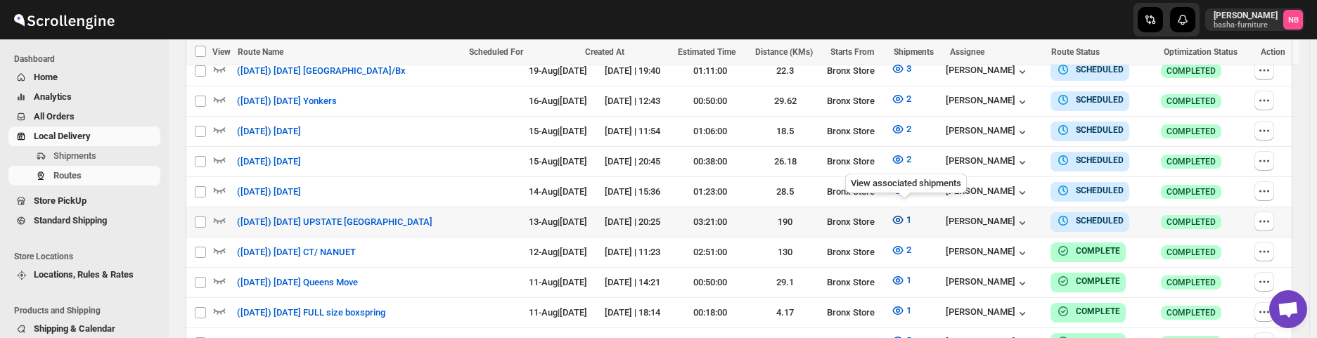
click at [901, 213] on icon "button" at bounding box center [898, 220] width 14 height 14
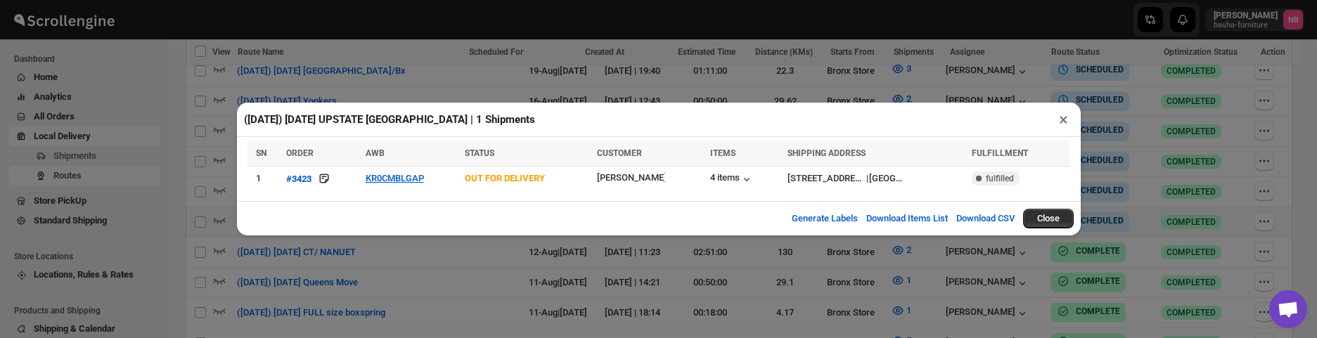
click at [526, 282] on div "([DATE]) [DATE] UPSTATE [GEOGRAPHIC_DATA] | 1 Shipments × SN ORDER AWB STATUS C…" at bounding box center [658, 169] width 1317 height 338
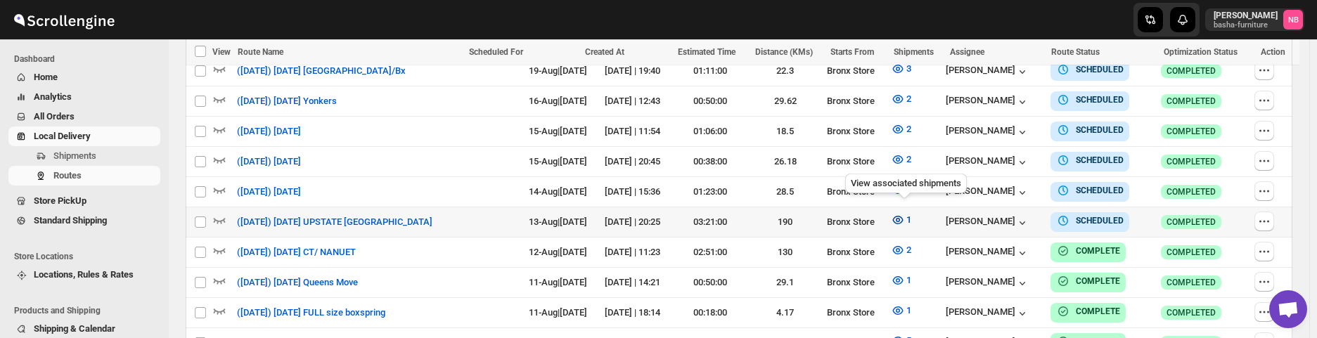
click at [905, 213] on icon "button" at bounding box center [898, 220] width 14 height 14
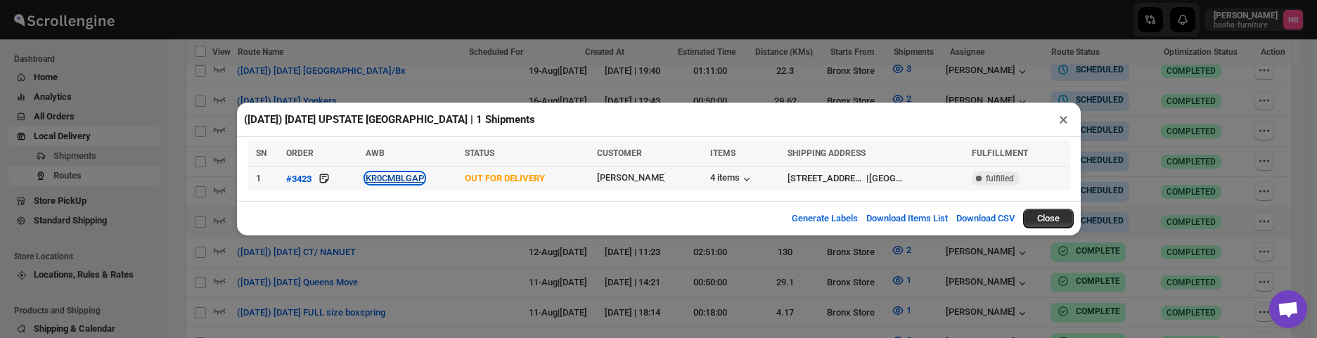
click at [394, 183] on button "KR0CMBLGAP" at bounding box center [395, 178] width 58 height 11
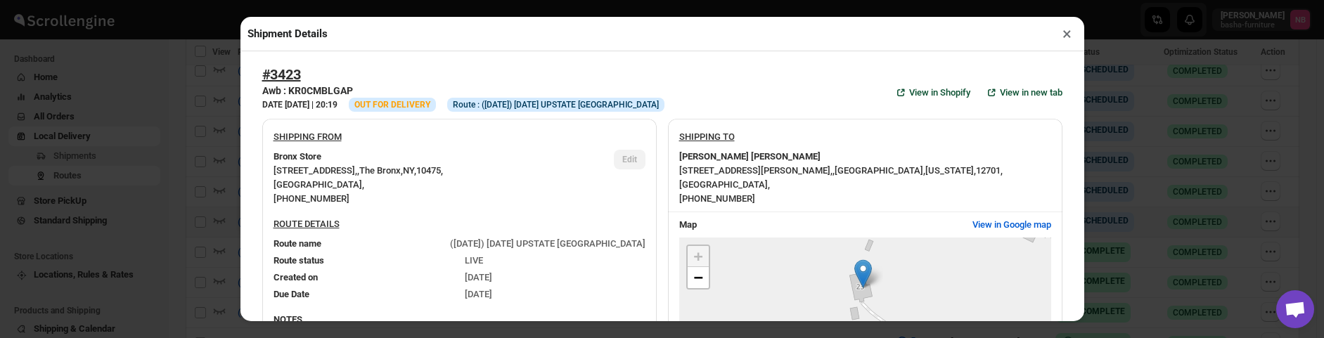
click at [181, 149] on div "Shipment Details × #3423 Awb : KR0CMBLGAP DATE [DATE] | 20:19 Info OUT FOR DELI…" at bounding box center [662, 169] width 1324 height 338
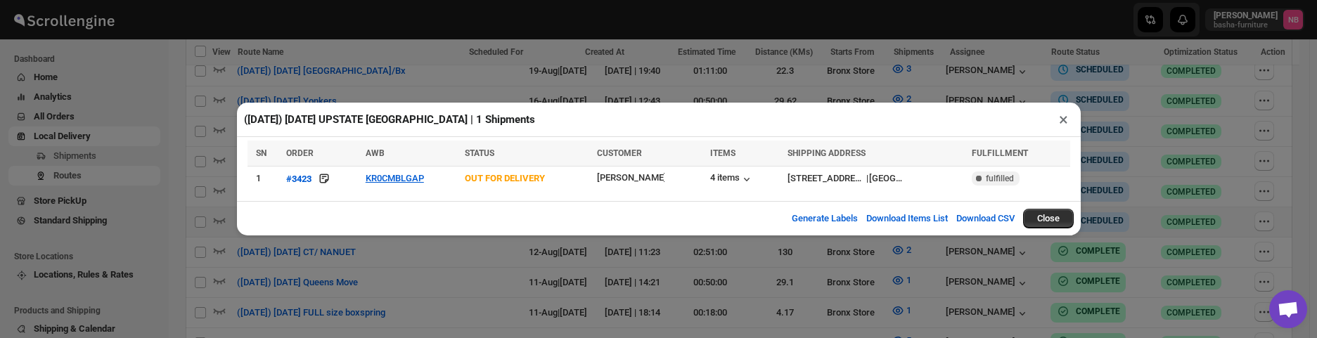
click at [181, 149] on div "([DATE]) [DATE] UPSTATE [GEOGRAPHIC_DATA] | 1 Shipments × SN ORDER AWB STATUS C…" at bounding box center [658, 169] width 1317 height 338
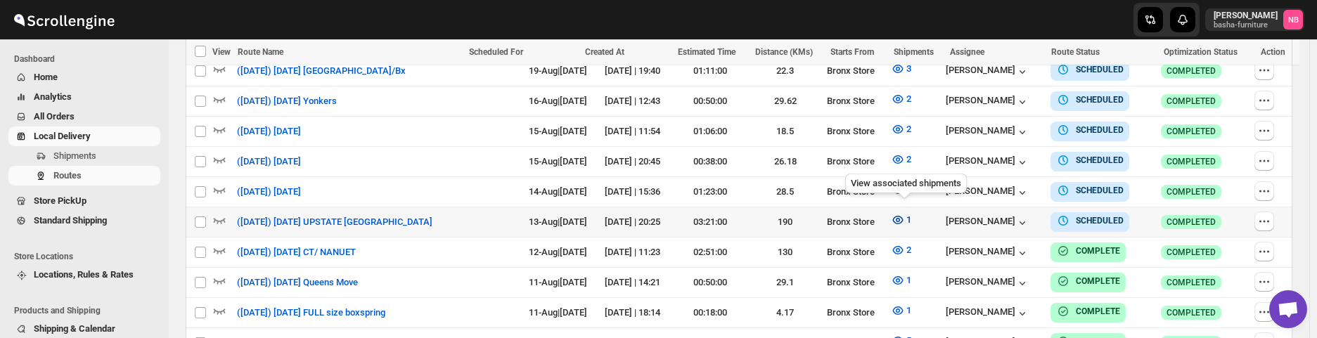
click at [903, 213] on icon "button" at bounding box center [898, 220] width 14 height 14
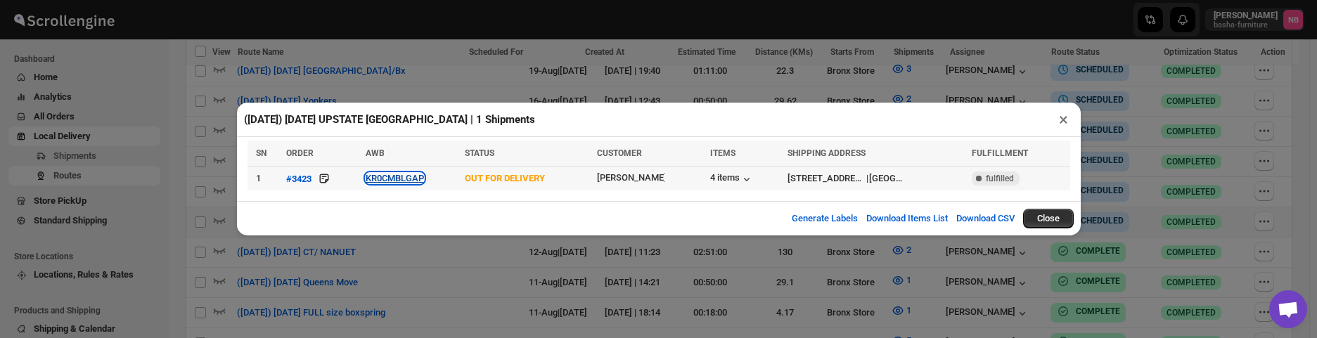
click at [390, 182] on button "KR0CMBLGAP" at bounding box center [395, 178] width 58 height 11
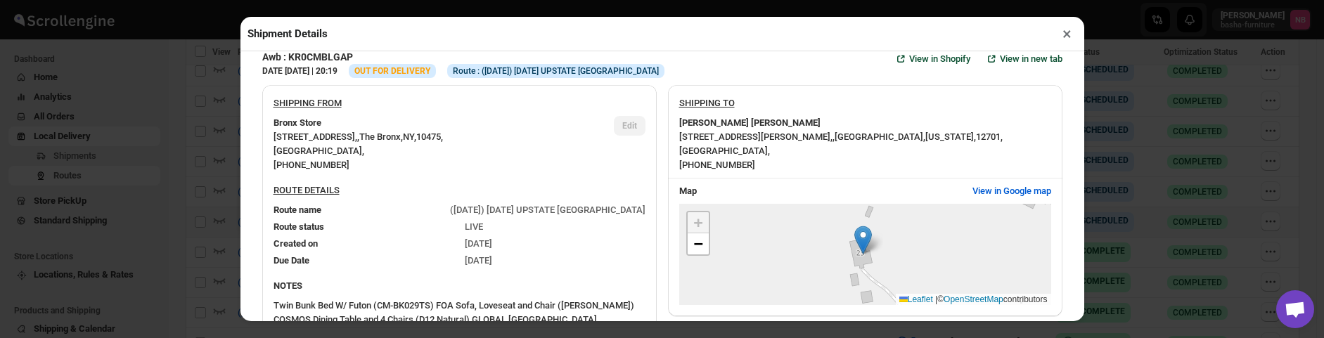
scroll to position [0, 0]
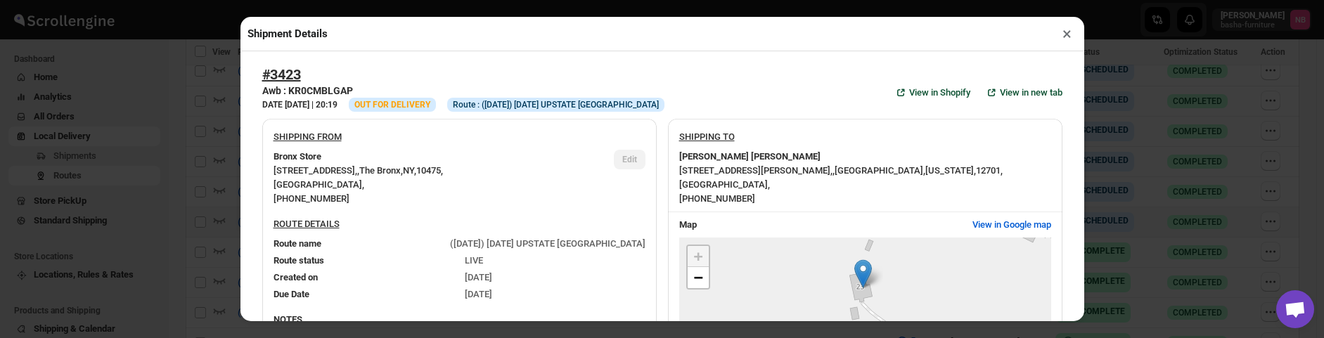
click at [174, 149] on div "Shipment Details × #3423 Awb : KR0CMBLGAP DATE [DATE] | 20:19 Info OUT FOR DELI…" at bounding box center [662, 169] width 1324 height 338
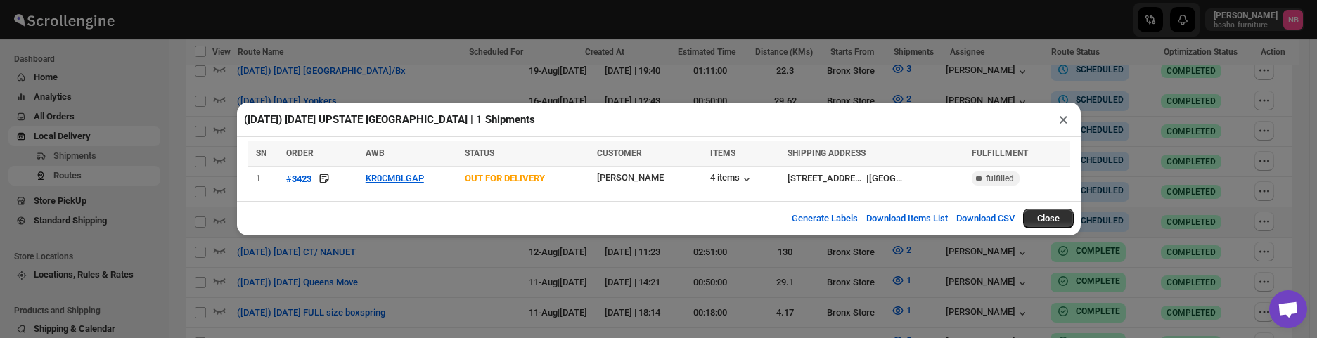
click at [478, 250] on div "([DATE]) [DATE] UPSTATE [GEOGRAPHIC_DATA] | 1 Shipments × SN ORDER AWB STATUS C…" at bounding box center [658, 169] width 1317 height 338
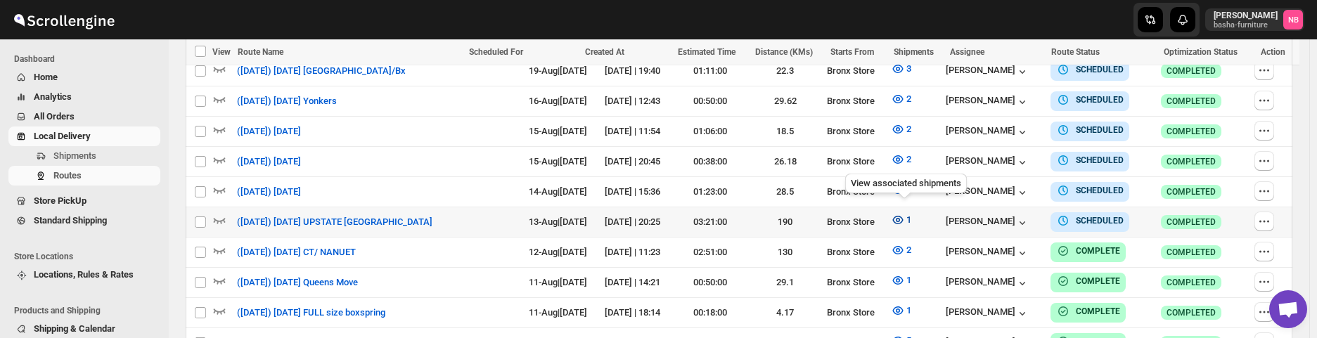
click at [905, 213] on icon "button" at bounding box center [898, 220] width 14 height 14
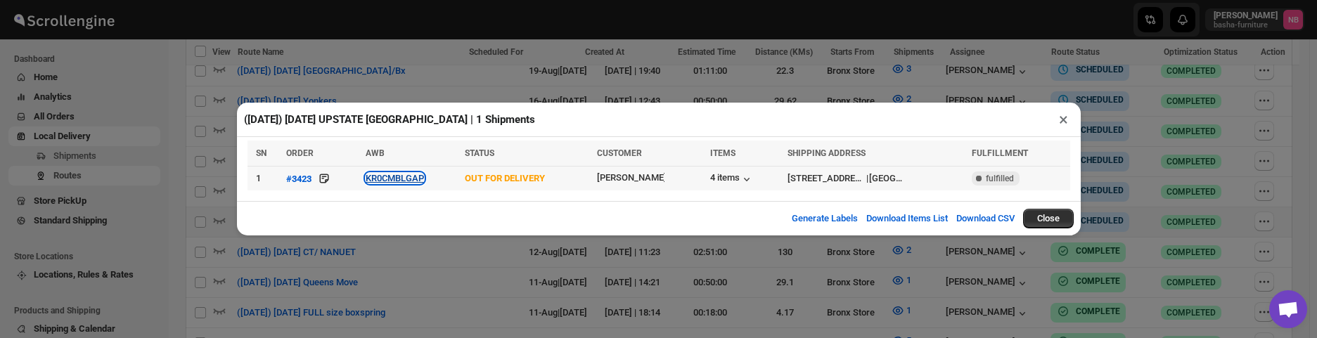
click at [387, 180] on button "KR0CMBLGAP" at bounding box center [395, 178] width 58 height 11
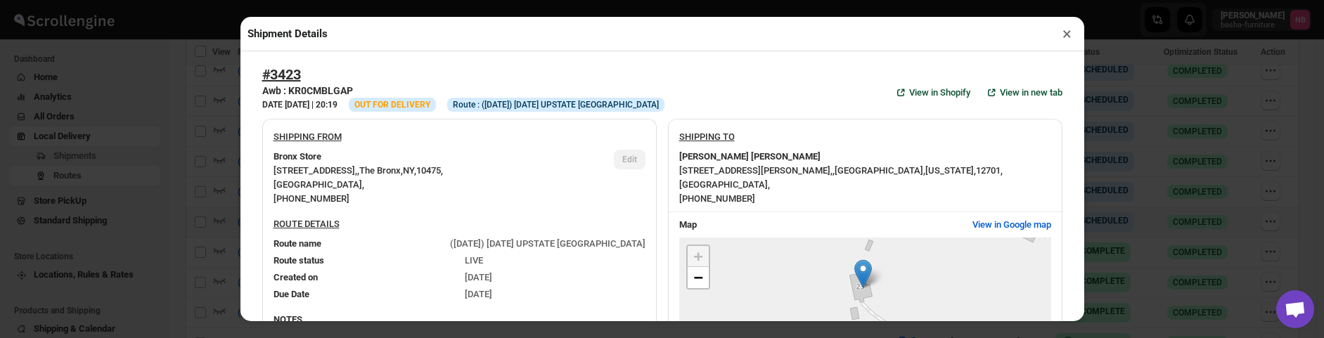
click at [233, 160] on div "Shipment Details × #3423 Awb : KR0CMBLGAP DATE [DATE] | 20:19 Info OUT FOR DELI…" at bounding box center [662, 169] width 1324 height 338
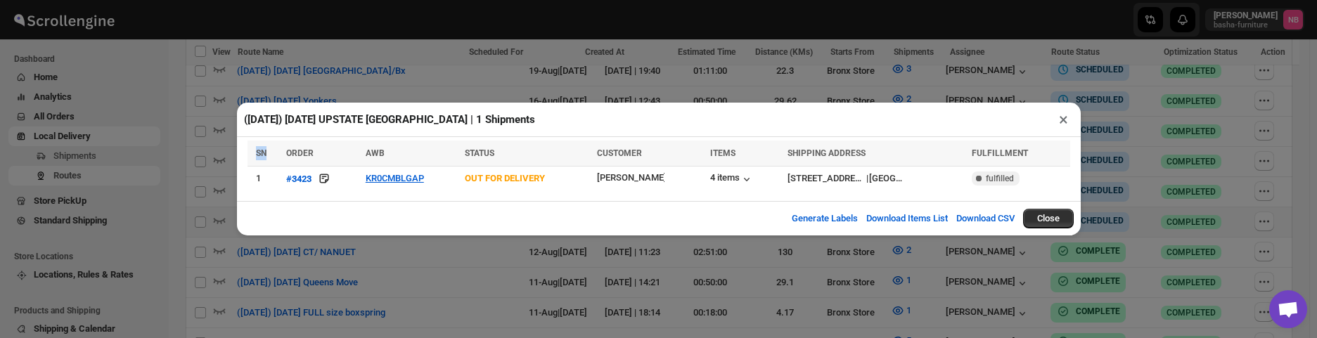
click at [233, 160] on div "([DATE]) [DATE] UPSTATE [GEOGRAPHIC_DATA] | 1 Shipments × SN ORDER AWB STATUS C…" at bounding box center [658, 169] width 1317 height 338
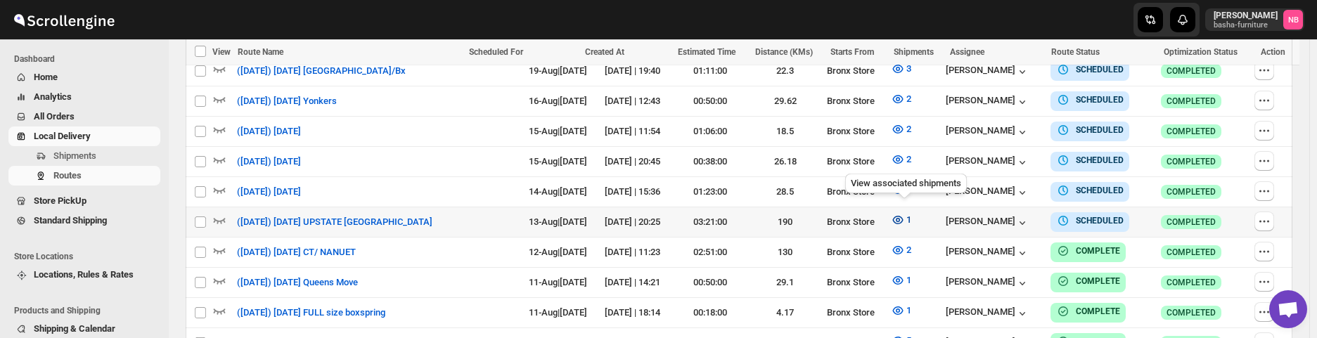
click at [904, 219] on icon "button" at bounding box center [898, 220] width 14 height 14
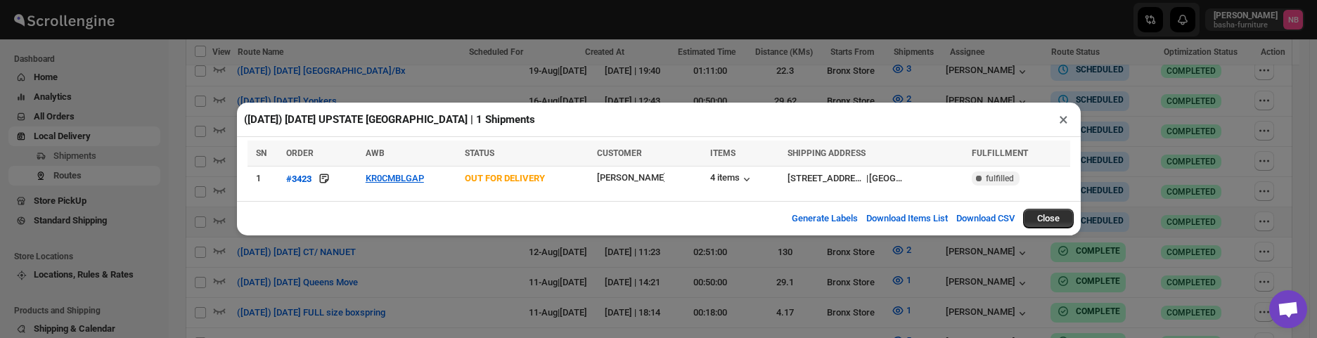
click at [504, 261] on div "([DATE]) [DATE] UPSTATE [GEOGRAPHIC_DATA] | 1 Shipments × SN ORDER AWB STATUS C…" at bounding box center [658, 169] width 1317 height 338
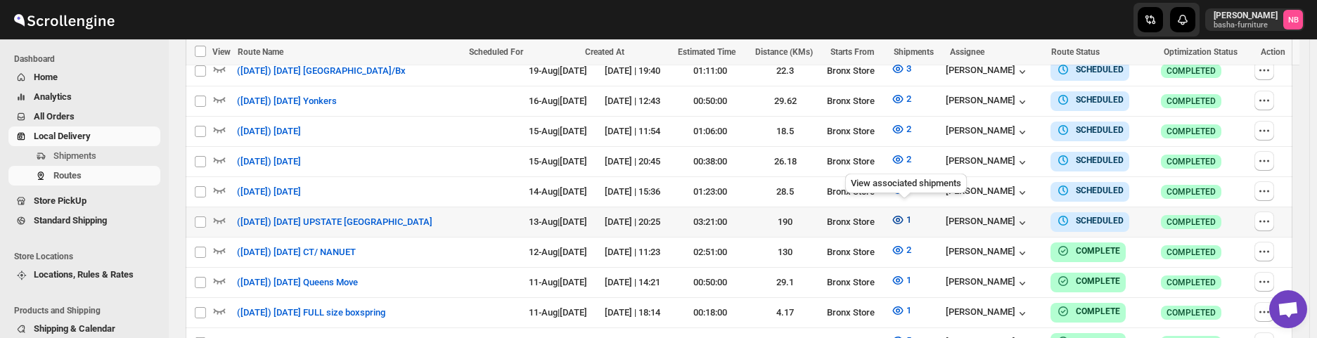
click at [901, 213] on icon "button" at bounding box center [898, 220] width 14 height 14
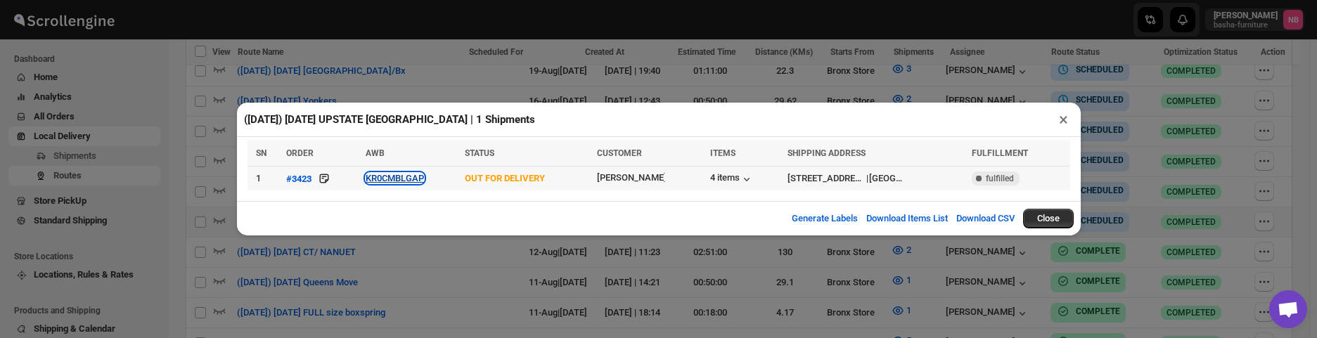
click at [388, 176] on button "KR0CMBLGAP" at bounding box center [395, 178] width 58 height 11
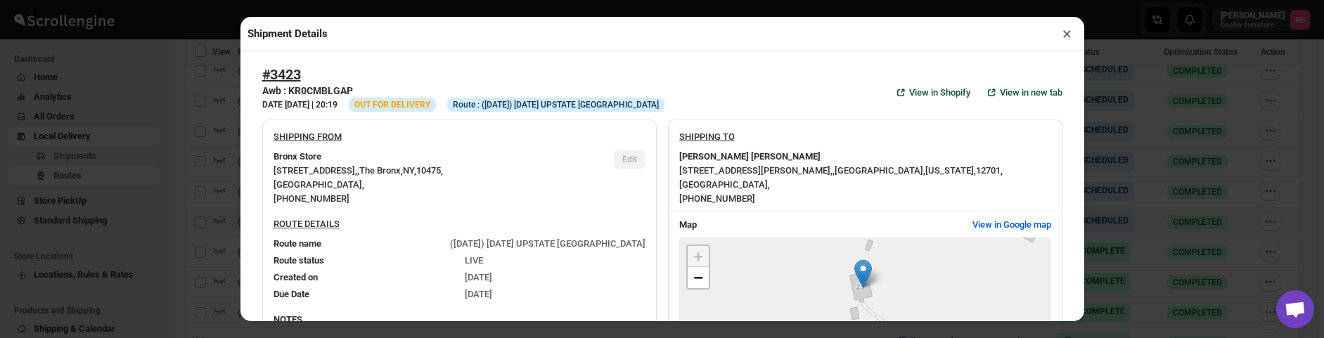
click at [202, 142] on div "Shipment Details × #3423 Awb : KR0CMBLGAP DATE [DATE] | 20:19 Info OUT FOR DELI…" at bounding box center [662, 169] width 1324 height 338
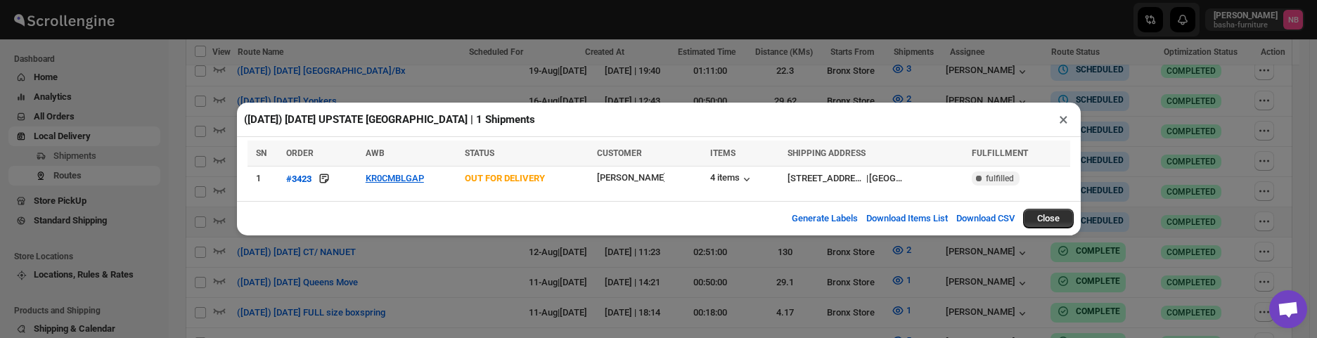
click at [292, 60] on div "([DATE]) [DATE] UPSTATE [GEOGRAPHIC_DATA] | 1 Shipments × SN ORDER AWB STATUS C…" at bounding box center [658, 169] width 1317 height 338
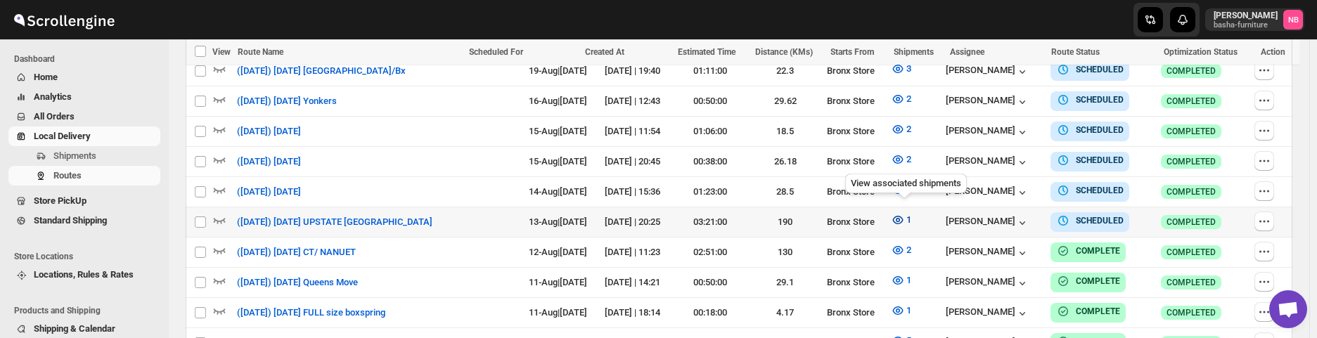
click at [895, 213] on icon "button" at bounding box center [898, 220] width 14 height 14
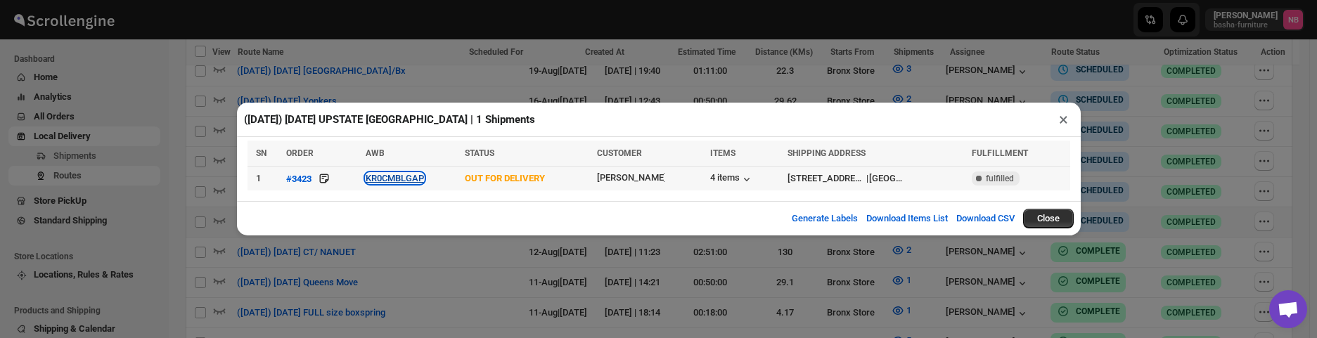
click at [415, 176] on button "KR0CMBLGAP" at bounding box center [395, 178] width 58 height 11
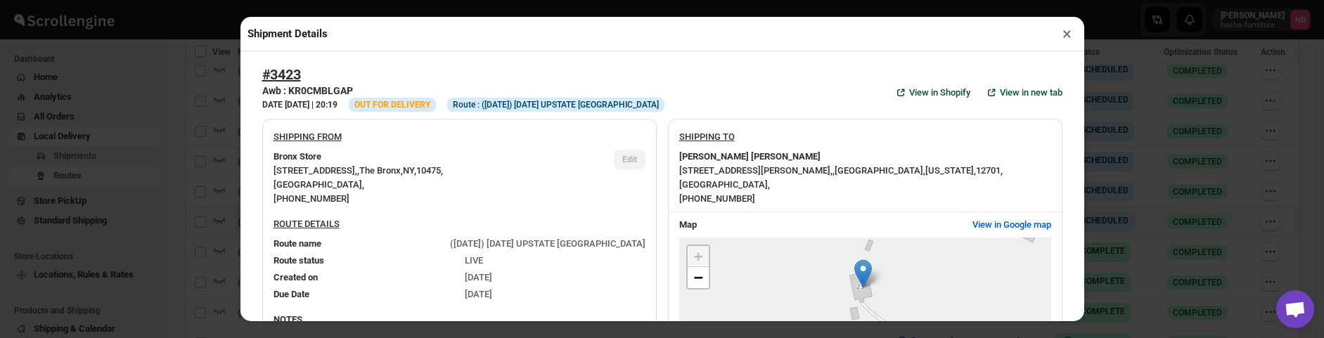
click at [195, 146] on div "Shipment Details × #3423 Awb : KR0CMBLGAP DATE [DATE] | 20:19 Info OUT FOR DELI…" at bounding box center [662, 169] width 1324 height 338
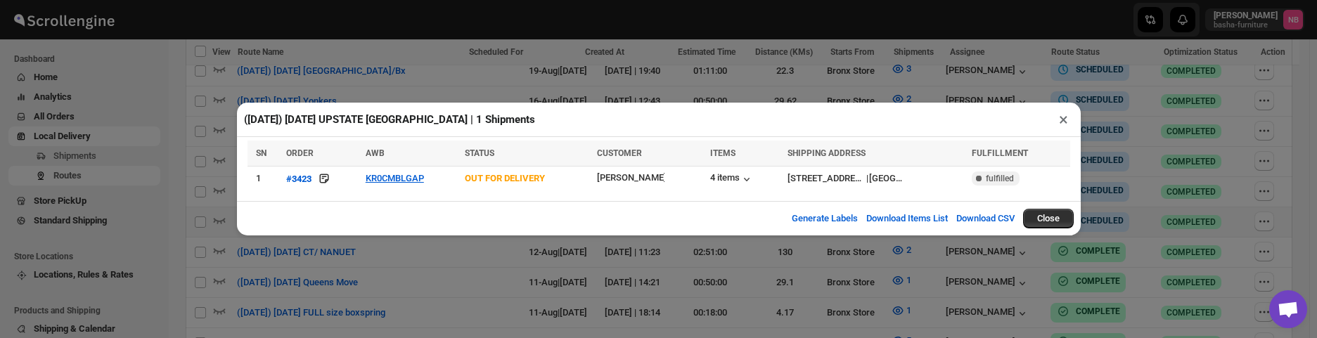
click at [188, 143] on div "([DATE]) [DATE] UPSTATE [GEOGRAPHIC_DATA] | 1 Shipments × SN ORDER AWB STATUS C…" at bounding box center [658, 169] width 1317 height 338
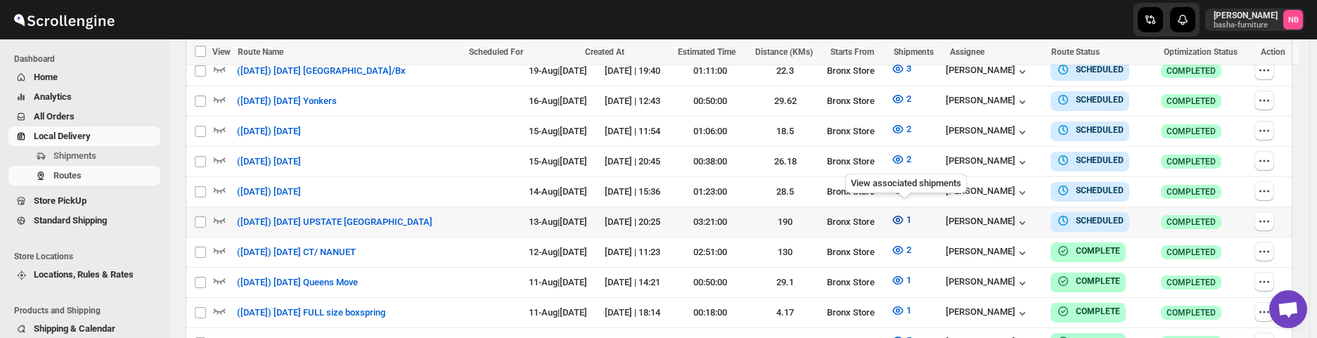
click at [898, 214] on icon "button" at bounding box center [898, 220] width 14 height 14
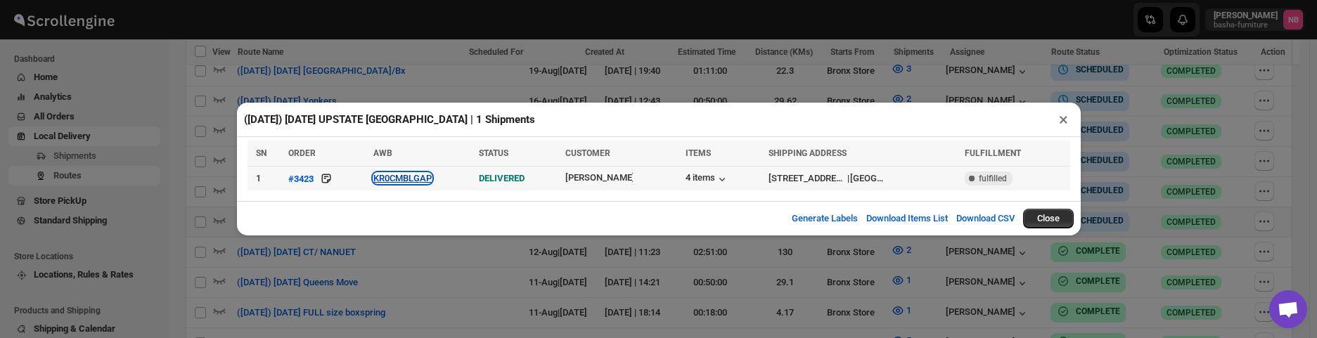
click at [416, 178] on button "KR0CMBLGAP" at bounding box center [402, 178] width 58 height 11
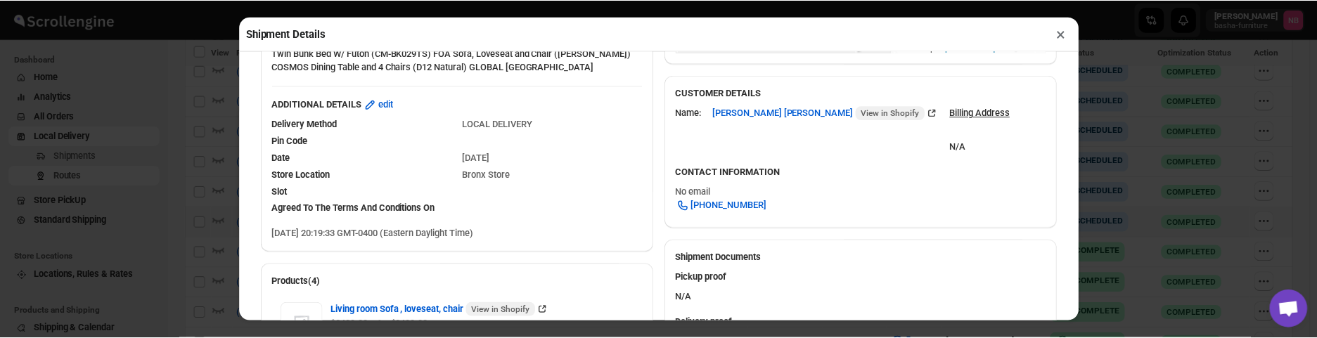
scroll to position [422, 0]
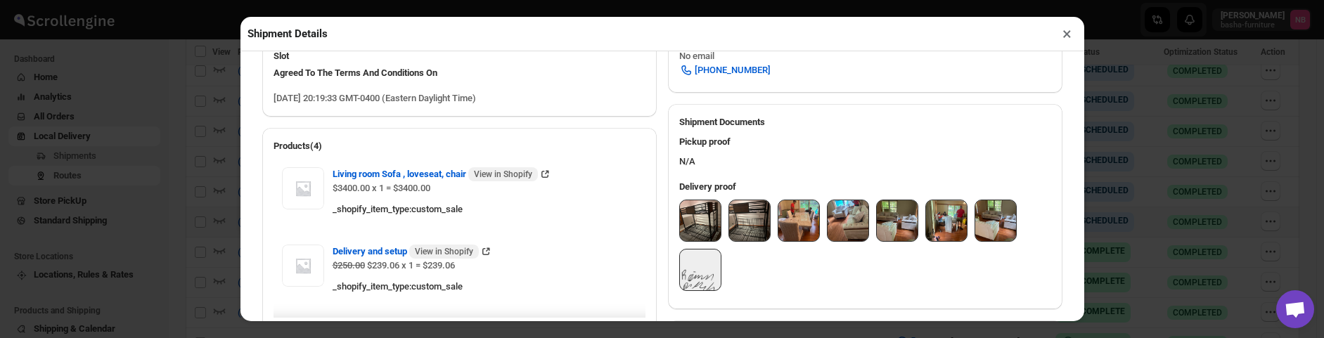
click at [690, 225] on img at bounding box center [700, 220] width 41 height 41
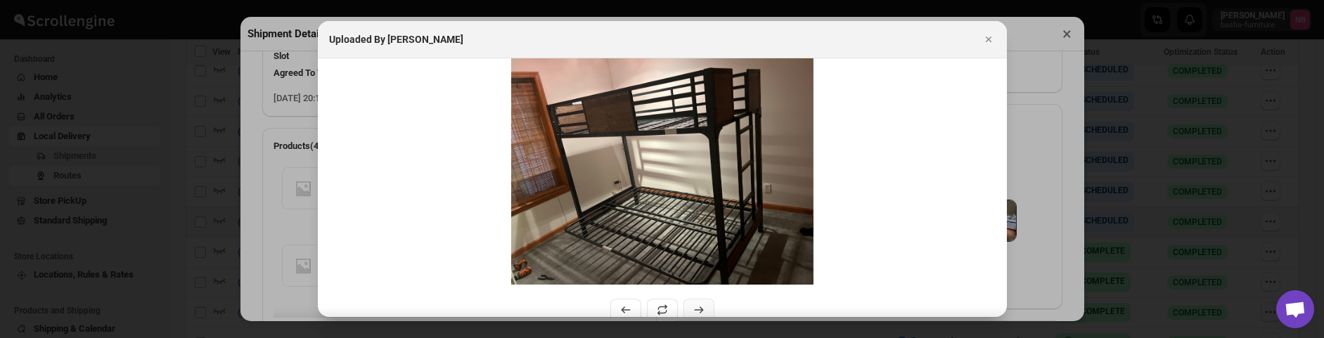
click at [694, 308] on icon ":r2iog:" at bounding box center [699, 310] width 14 height 14
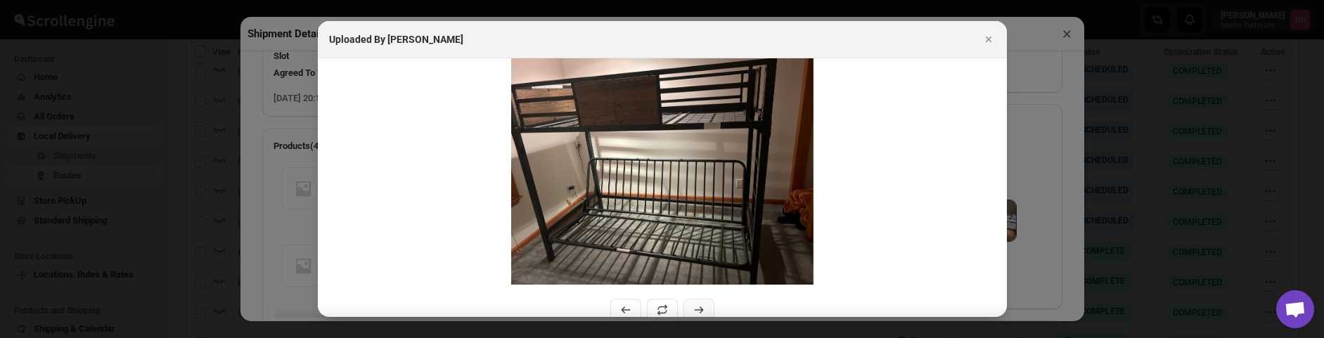
click at [694, 308] on icon ":r2iog:" at bounding box center [699, 310] width 14 height 14
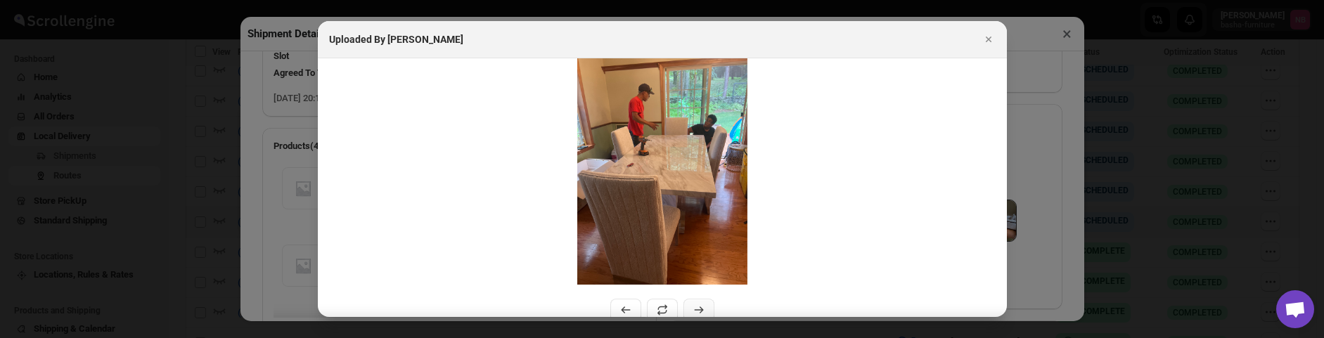
click at [694, 308] on icon ":r2iog:" at bounding box center [699, 310] width 14 height 14
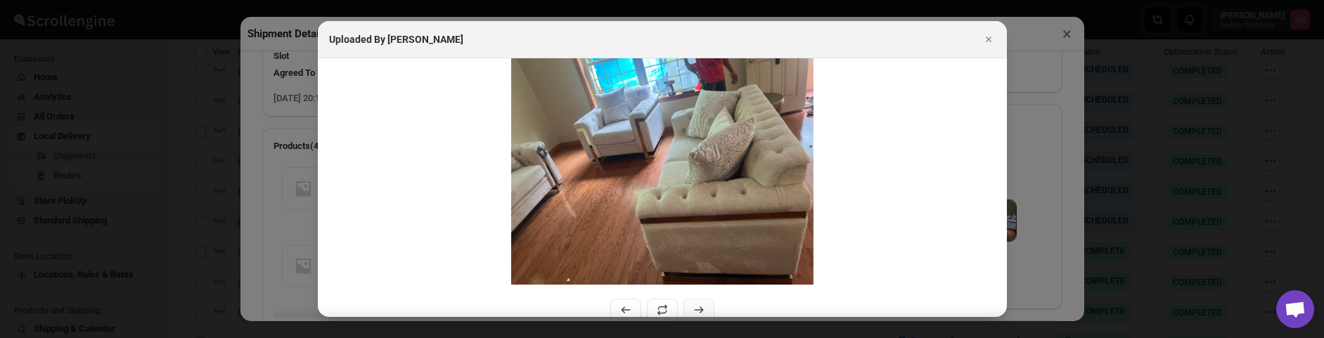
click at [694, 308] on icon ":r2iog:" at bounding box center [699, 310] width 14 height 14
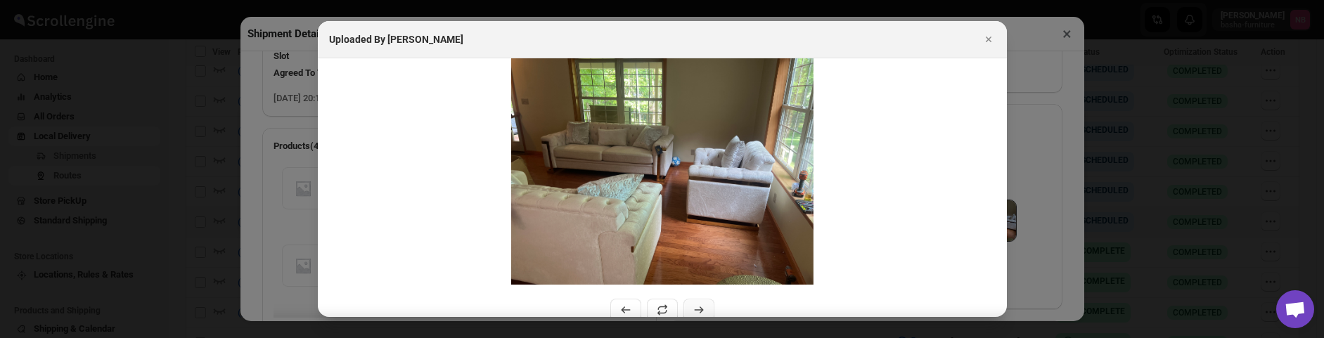
click at [694, 308] on icon ":r2iog:" at bounding box center [699, 310] width 14 height 14
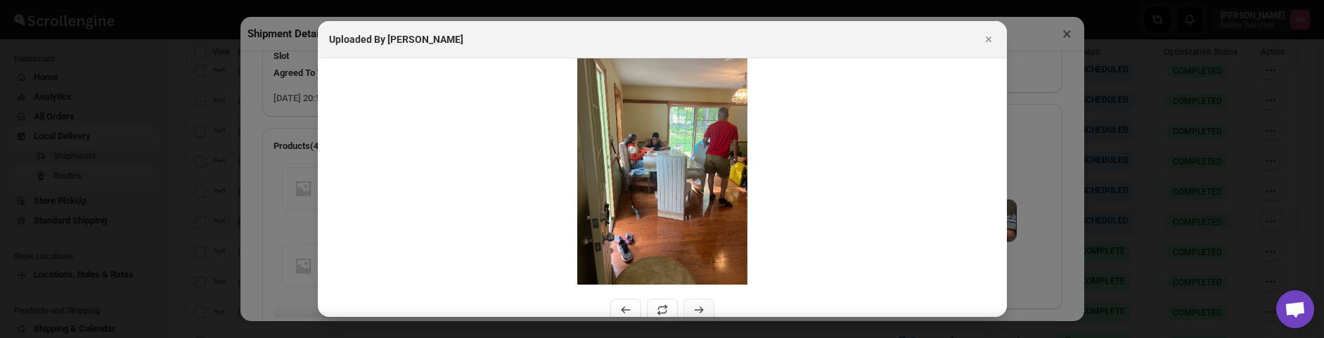
click at [694, 308] on icon ":r2iog:" at bounding box center [699, 310] width 14 height 14
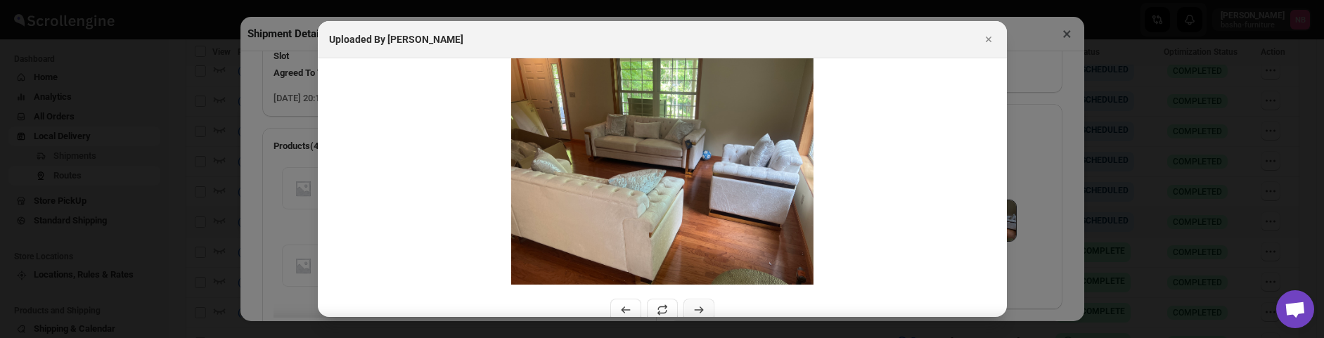
click at [694, 308] on icon ":r2iog:" at bounding box center [699, 310] width 14 height 14
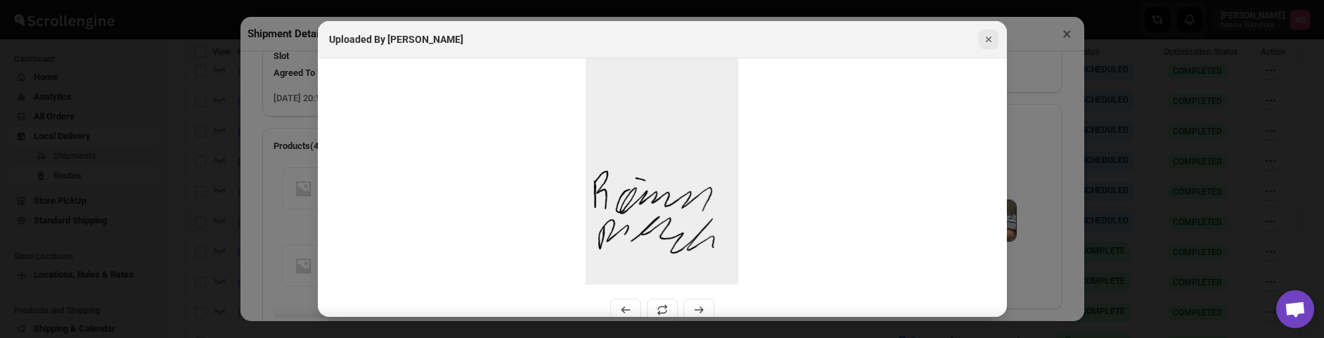
click at [989, 42] on icon "Close" at bounding box center [989, 39] width 14 height 14
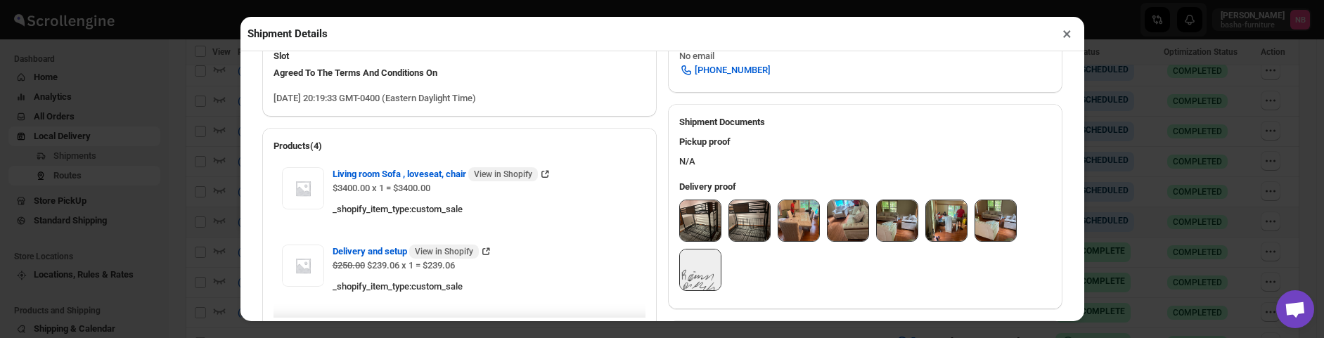
click at [170, 162] on div "Shipment Details × #3423 Awb : KR0CMBLGAP DATE [DATE] | 20:19 Success DELIVERED…" at bounding box center [662, 169] width 1324 height 338
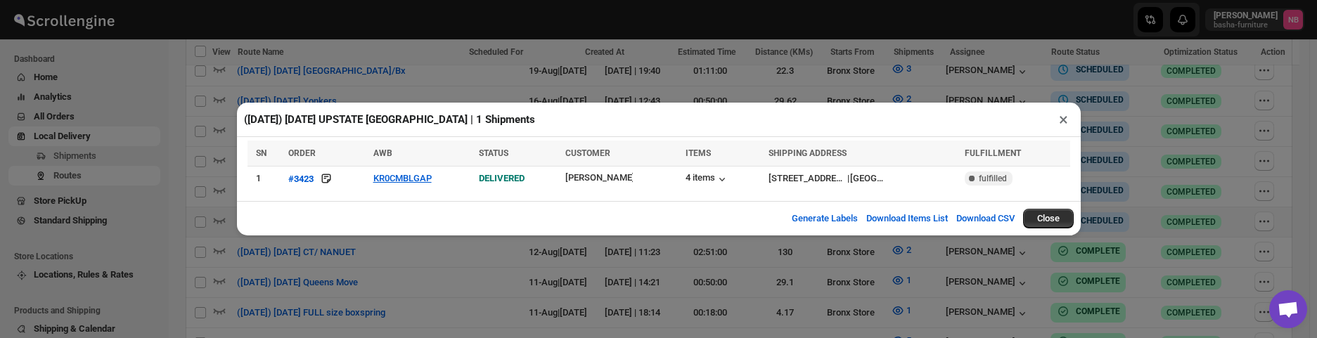
click at [203, 153] on div "([DATE]) [DATE] UPSTATE [GEOGRAPHIC_DATA] | 1 Shipments × SN ORDER AWB STATUS C…" at bounding box center [658, 169] width 1317 height 338
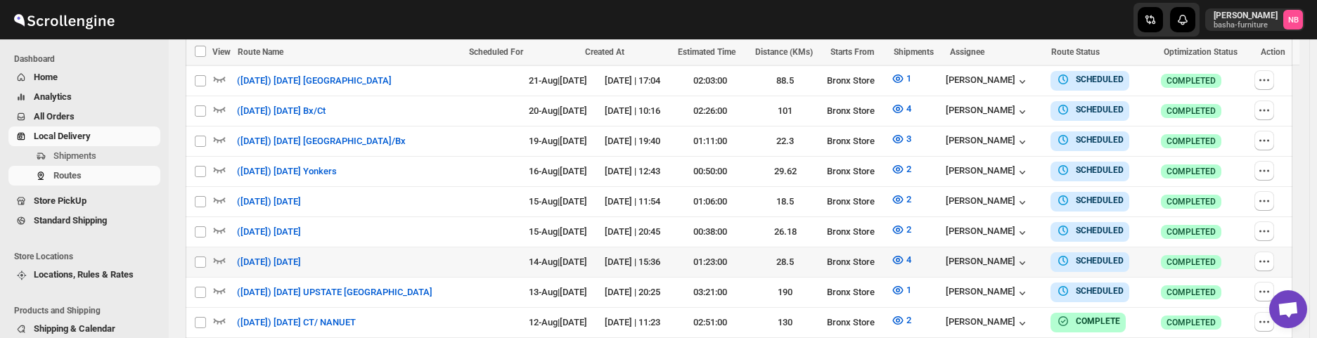
scroll to position [352, 0]
